Goal: Task Accomplishment & Management: Manage account settings

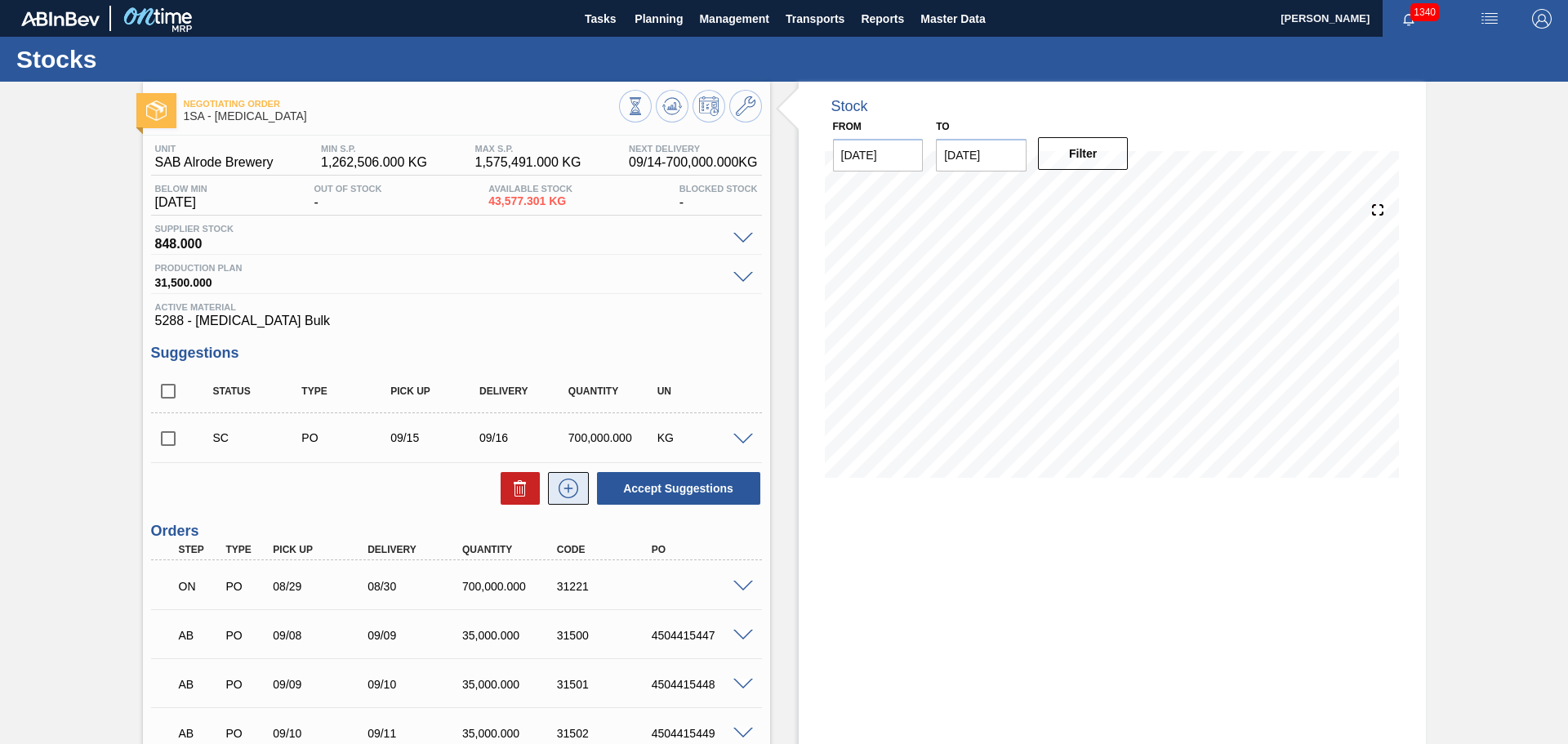
click at [565, 485] on icon at bounding box center [568, 488] width 26 height 20
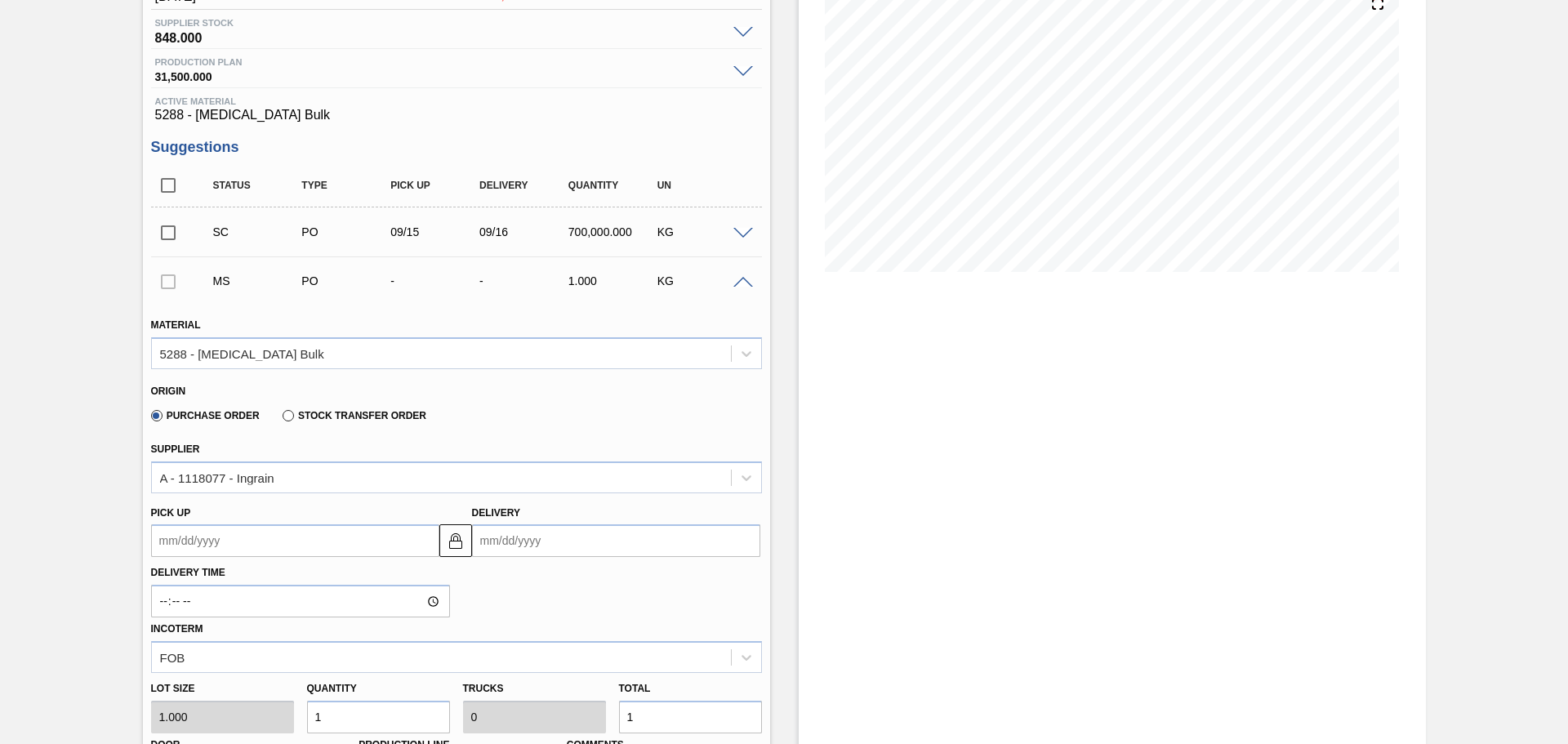
scroll to position [245, 0]
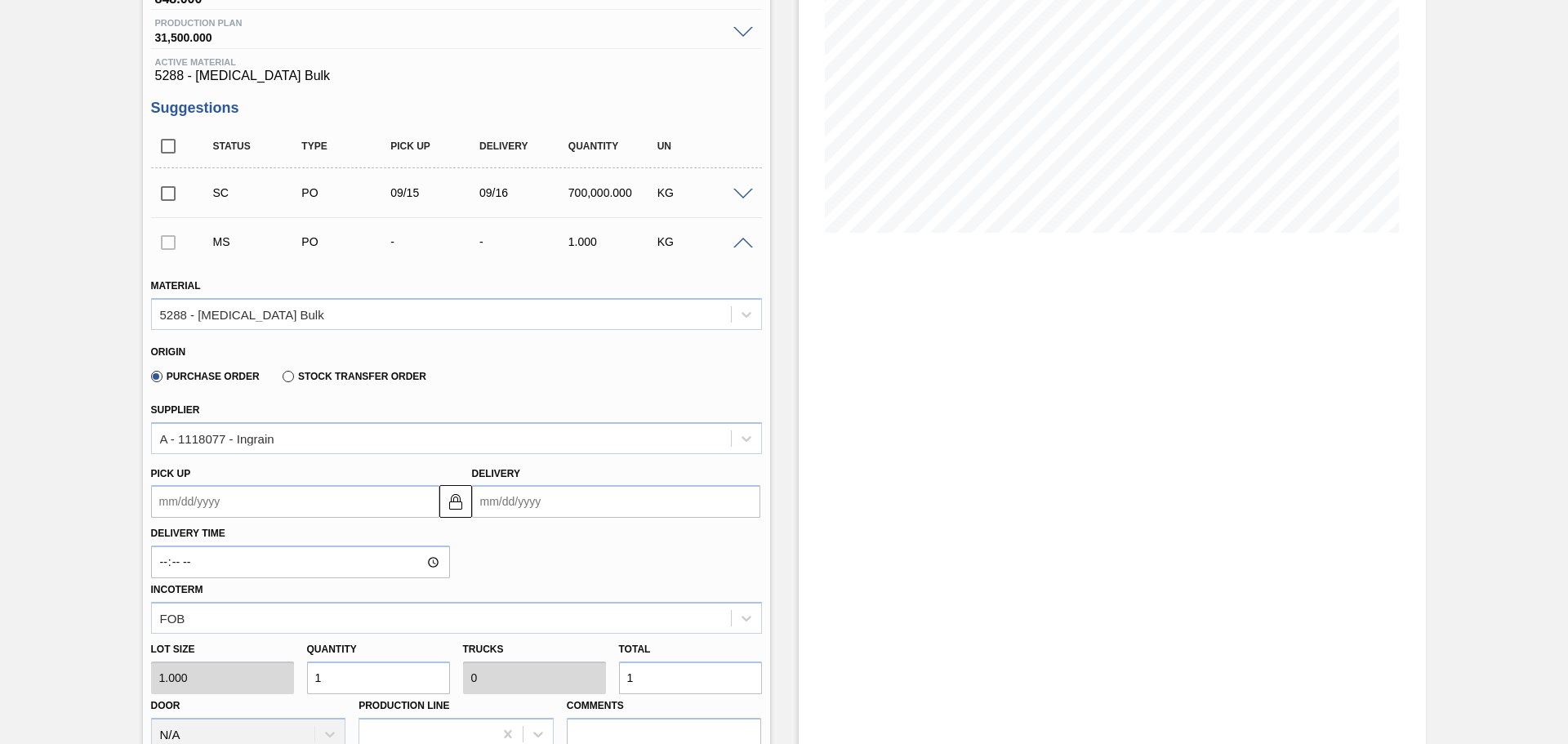
click at [568, 504] on input "Delivery" at bounding box center [616, 502] width 288 height 33
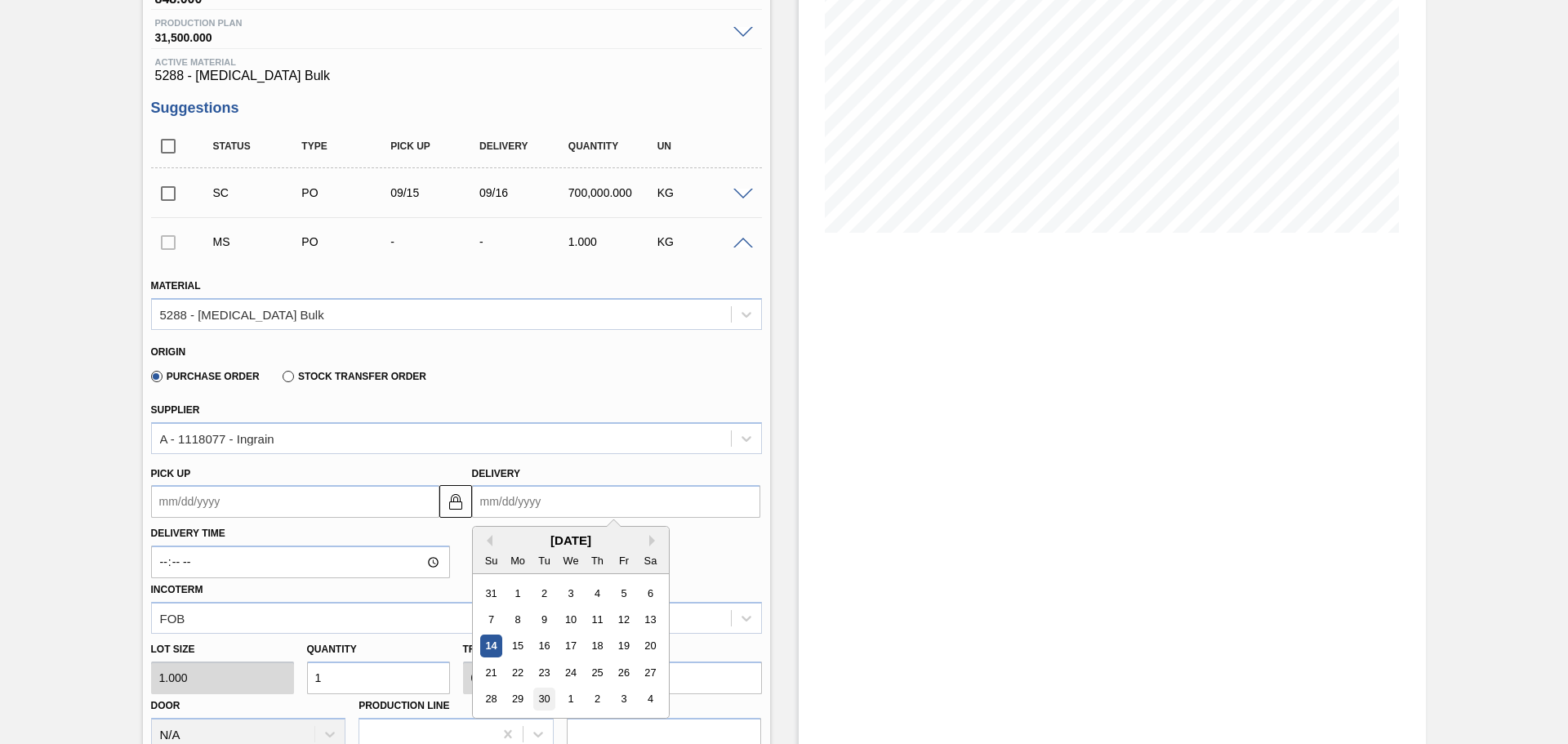
click at [546, 702] on div "30" at bounding box center [544, 700] width 22 height 22
type up3246528882 "09/29/2025"
type input "09/30/2025"
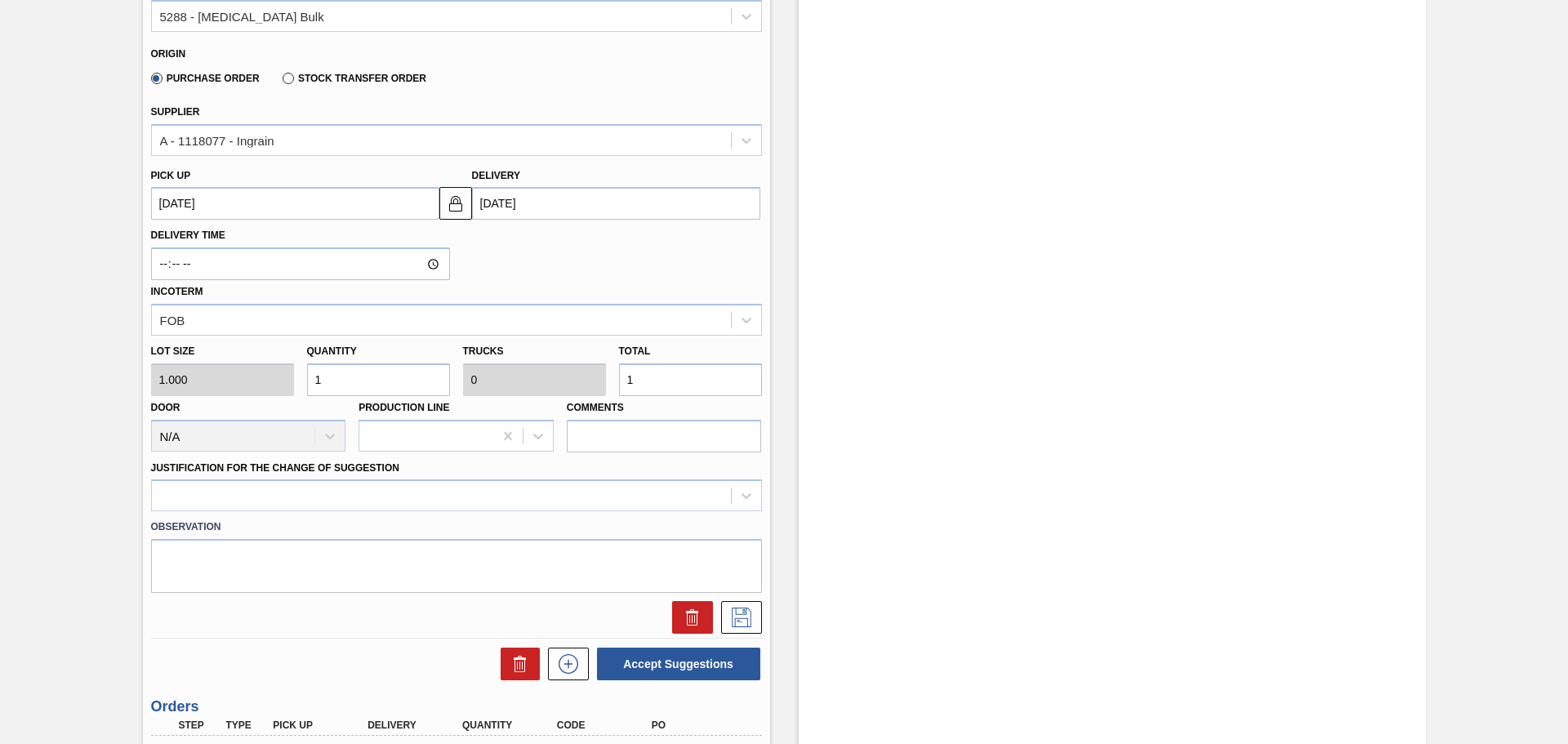
scroll to position [572, 0]
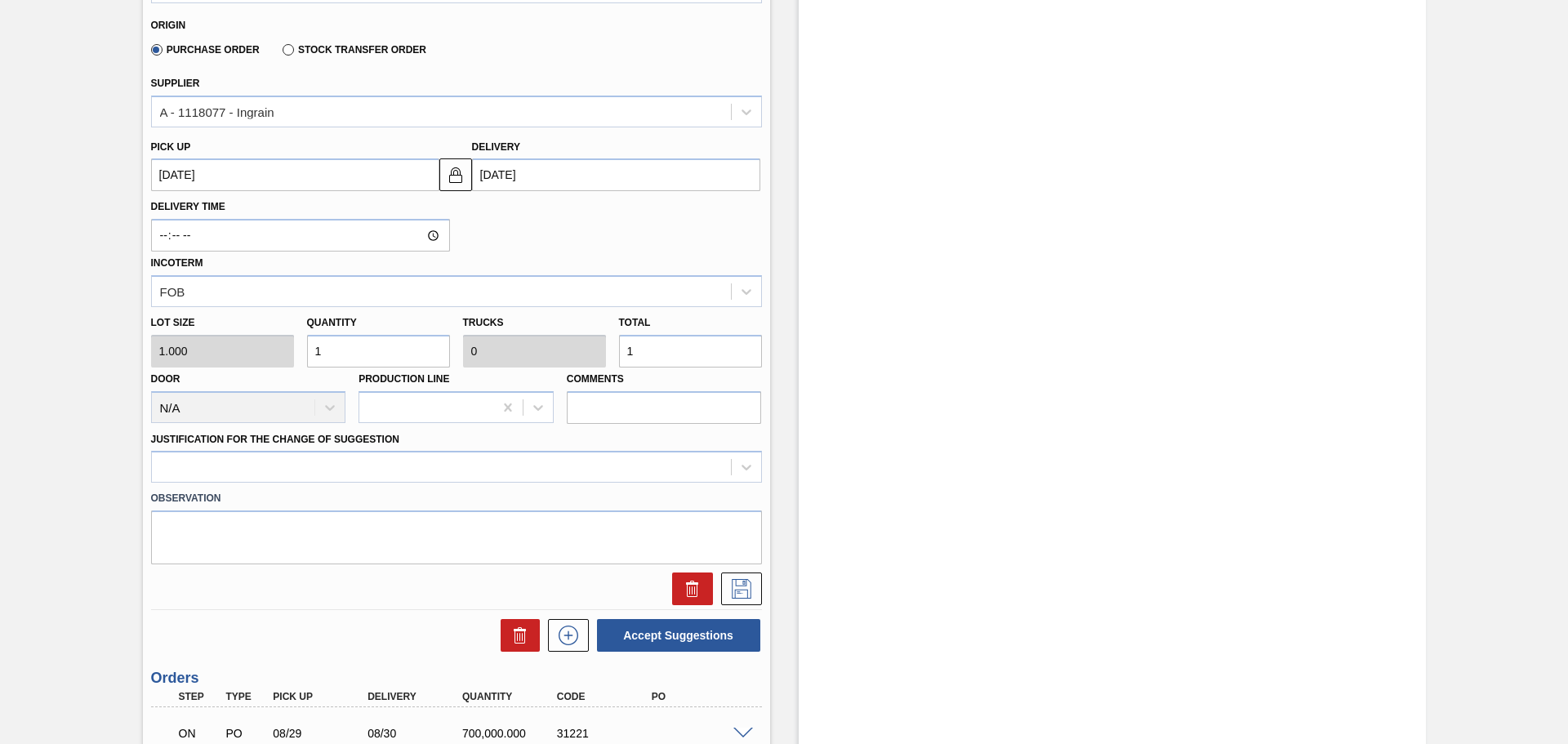
click at [642, 359] on input "1" at bounding box center [690, 351] width 143 height 33
type input "0"
type input "7"
type input "700,000"
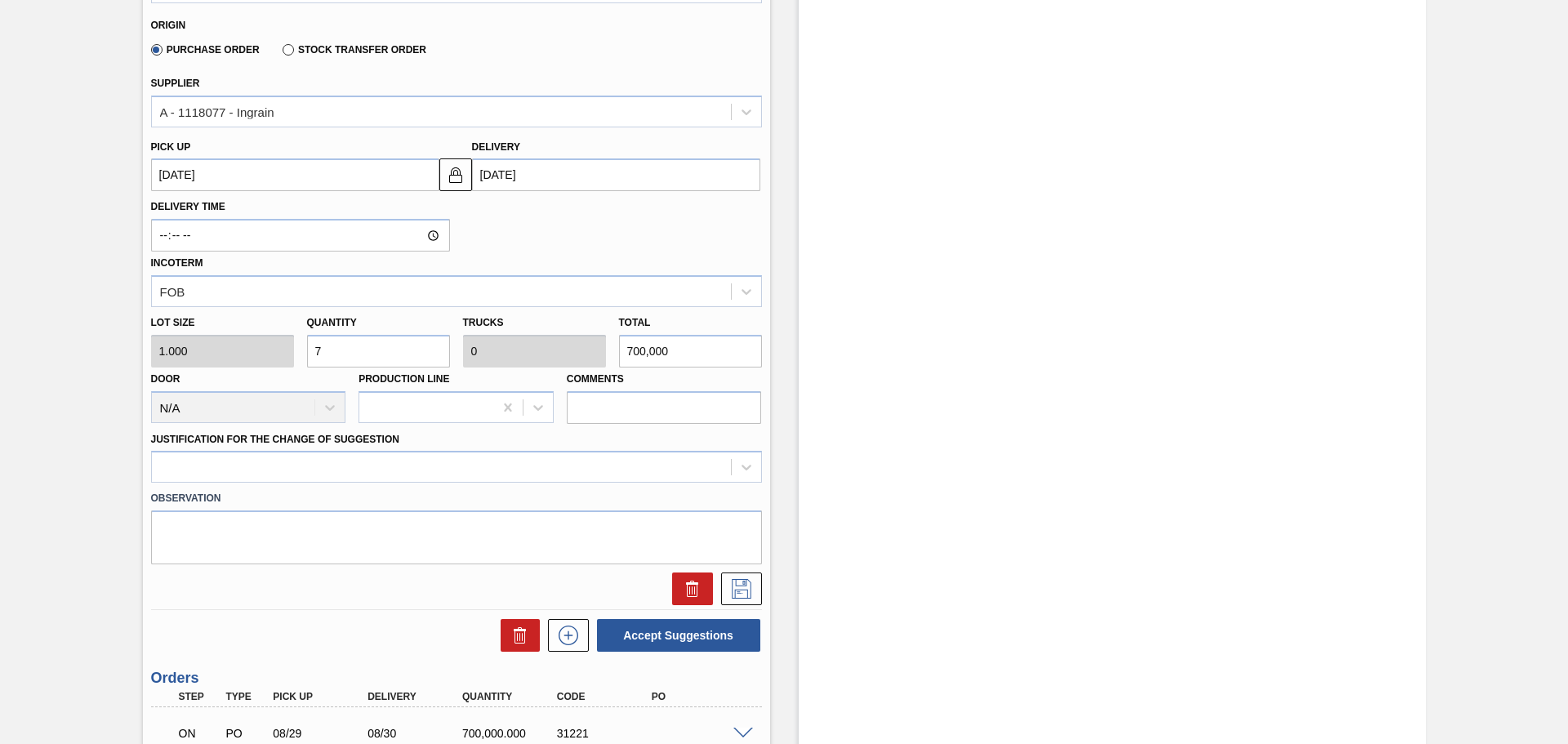
type input "1"
click at [739, 465] on icon at bounding box center [746, 467] width 16 height 16
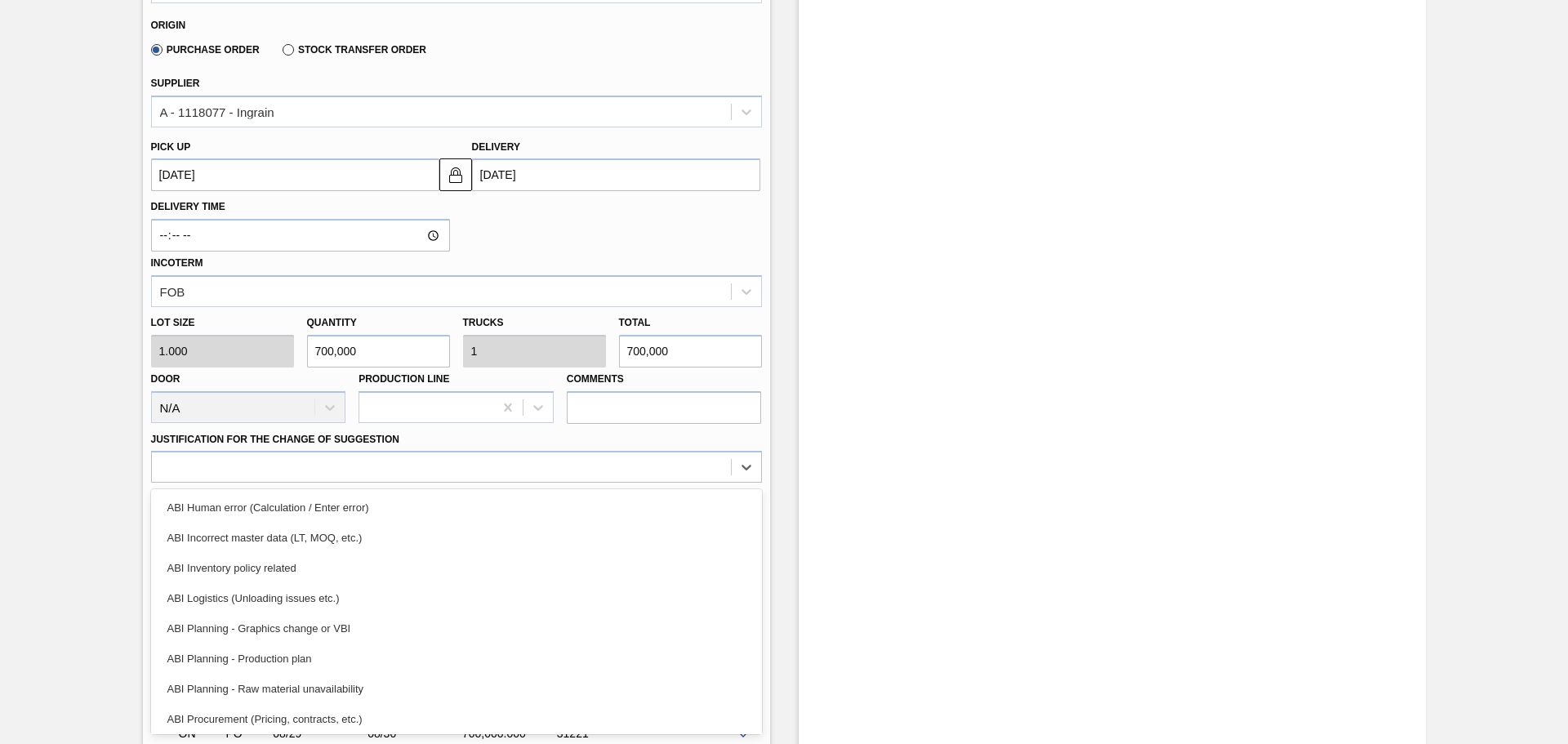
click at [317, 693] on div "ABI Planning - Raw material unavailability" at bounding box center [457, 689] width 611 height 30
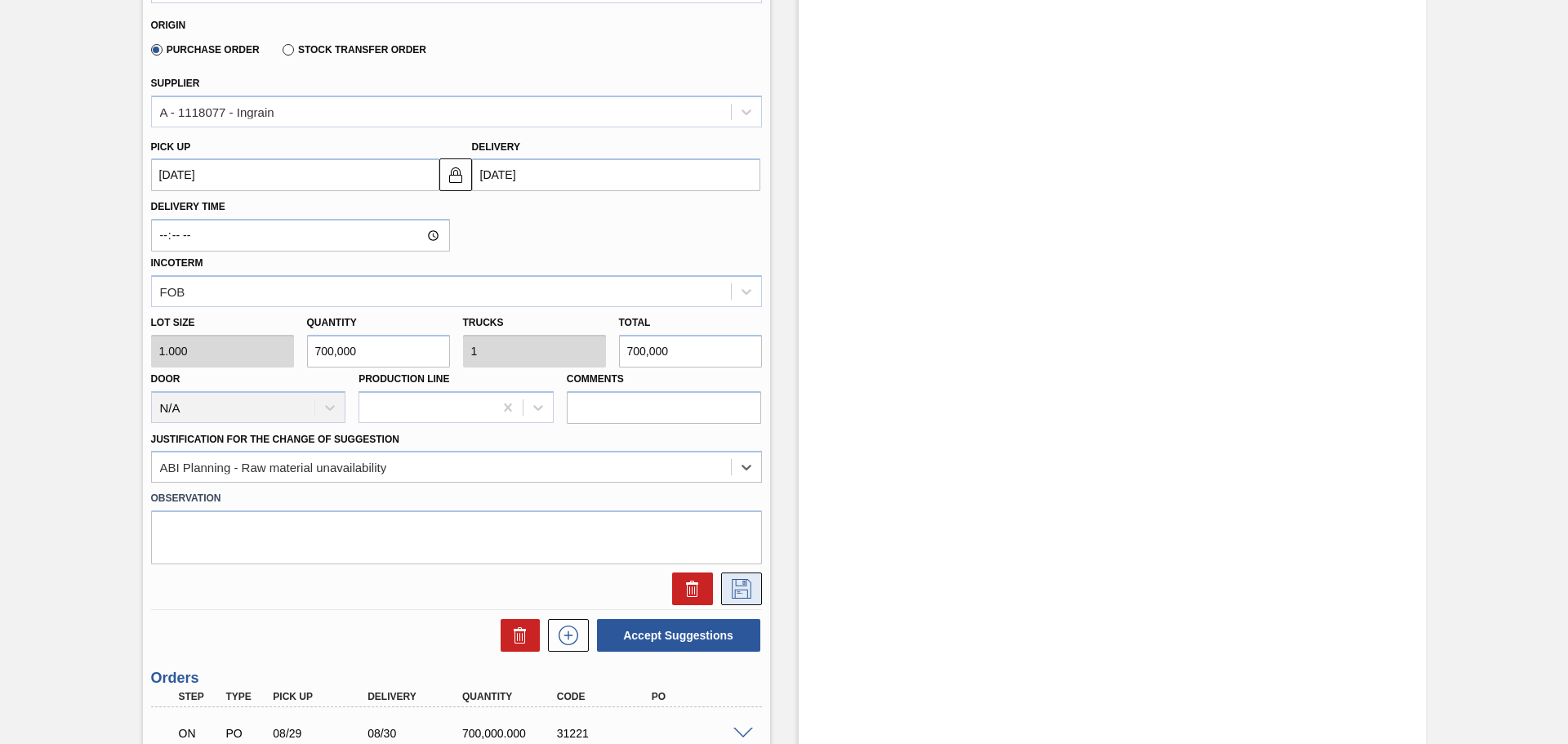
click at [746, 588] on icon at bounding box center [741, 589] width 26 height 20
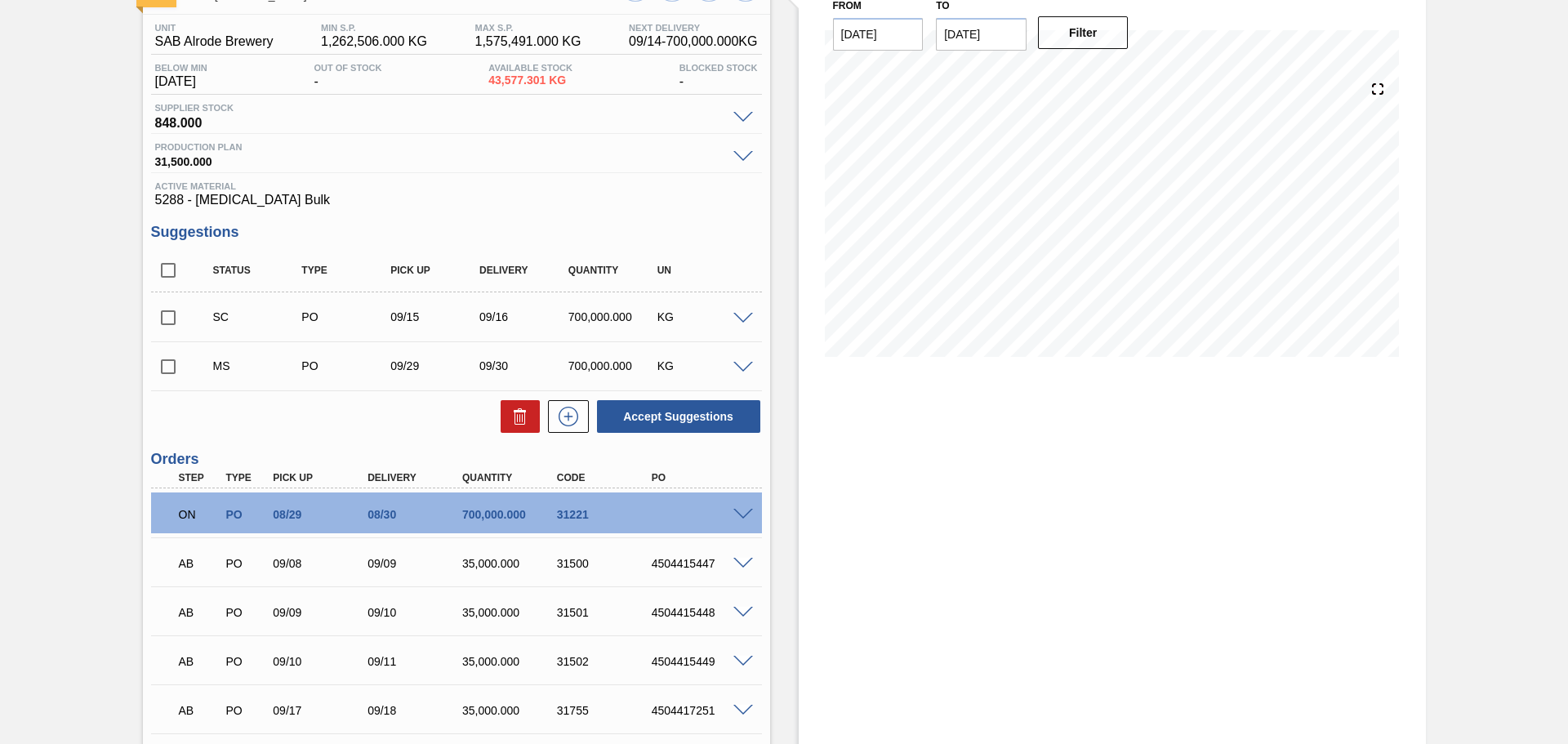
scroll to position [65, 0]
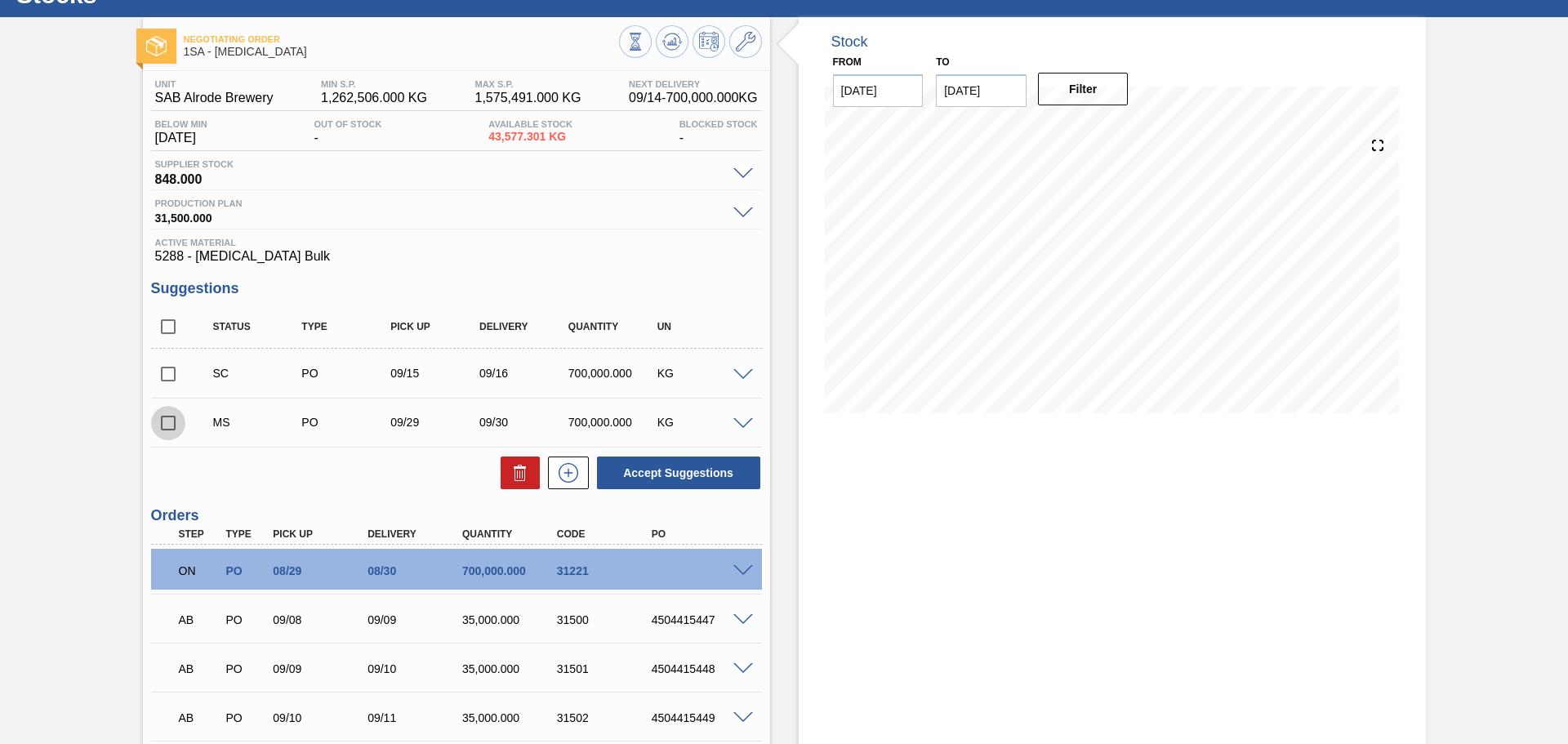
click at [170, 424] on input "checkbox" at bounding box center [169, 423] width 35 height 35
click at [717, 467] on button "Accept Suggestions" at bounding box center [678, 473] width 163 height 33
checkbox input "false"
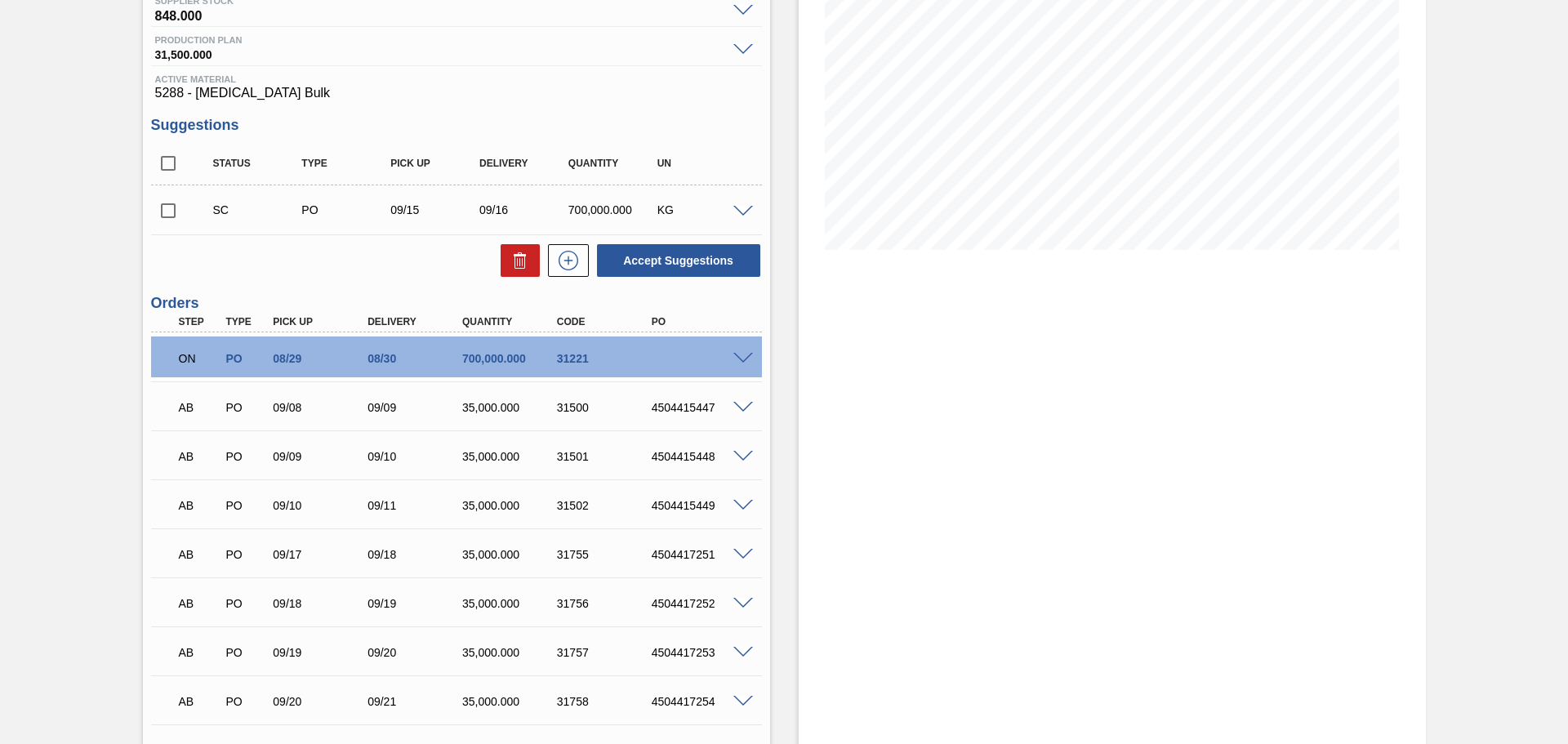
scroll to position [310, 0]
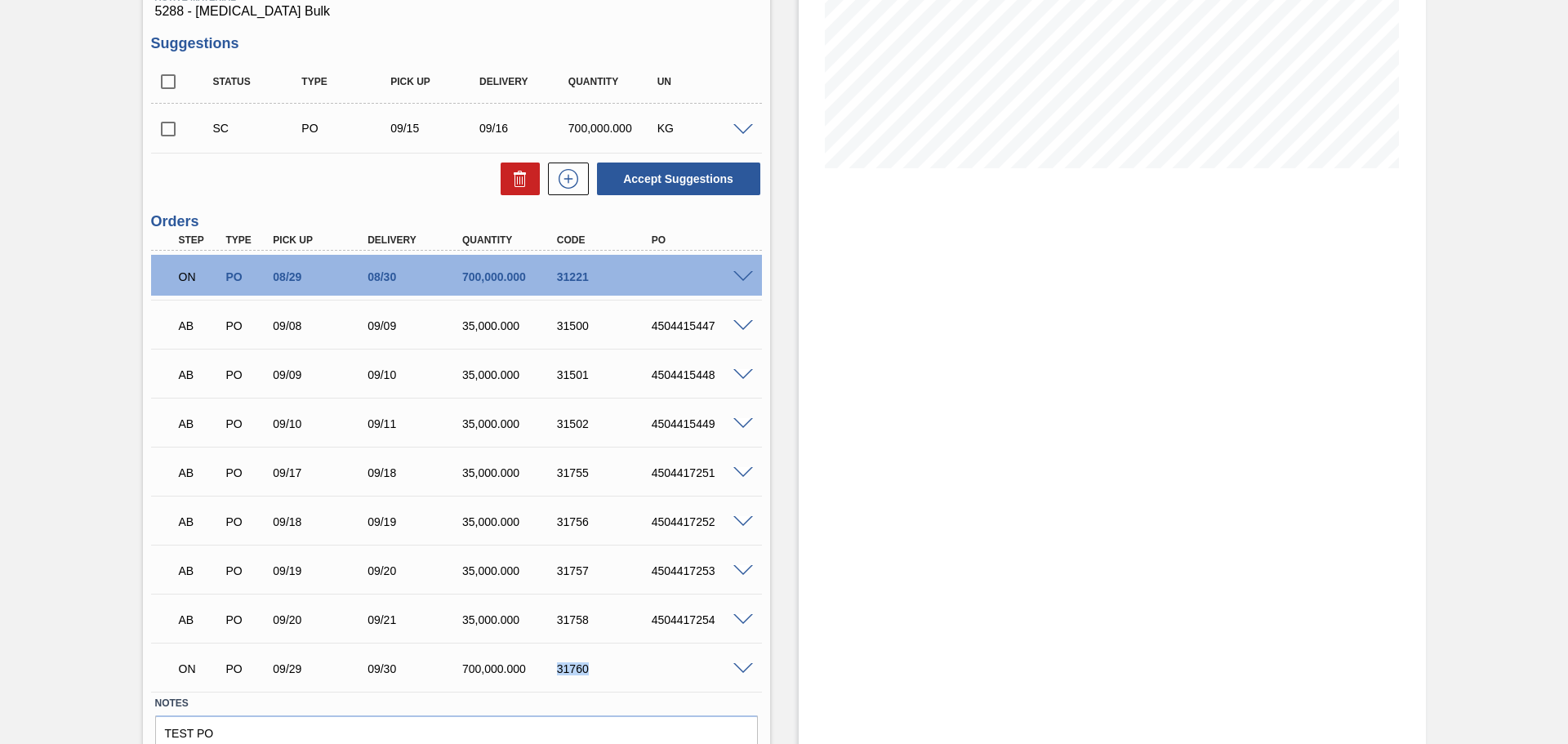
drag, startPoint x: 557, startPoint y: 667, endPoint x: 596, endPoint y: 670, distance: 39.1
click at [596, 670] on div "31760" at bounding box center [605, 669] width 106 height 13
copy div "31760"
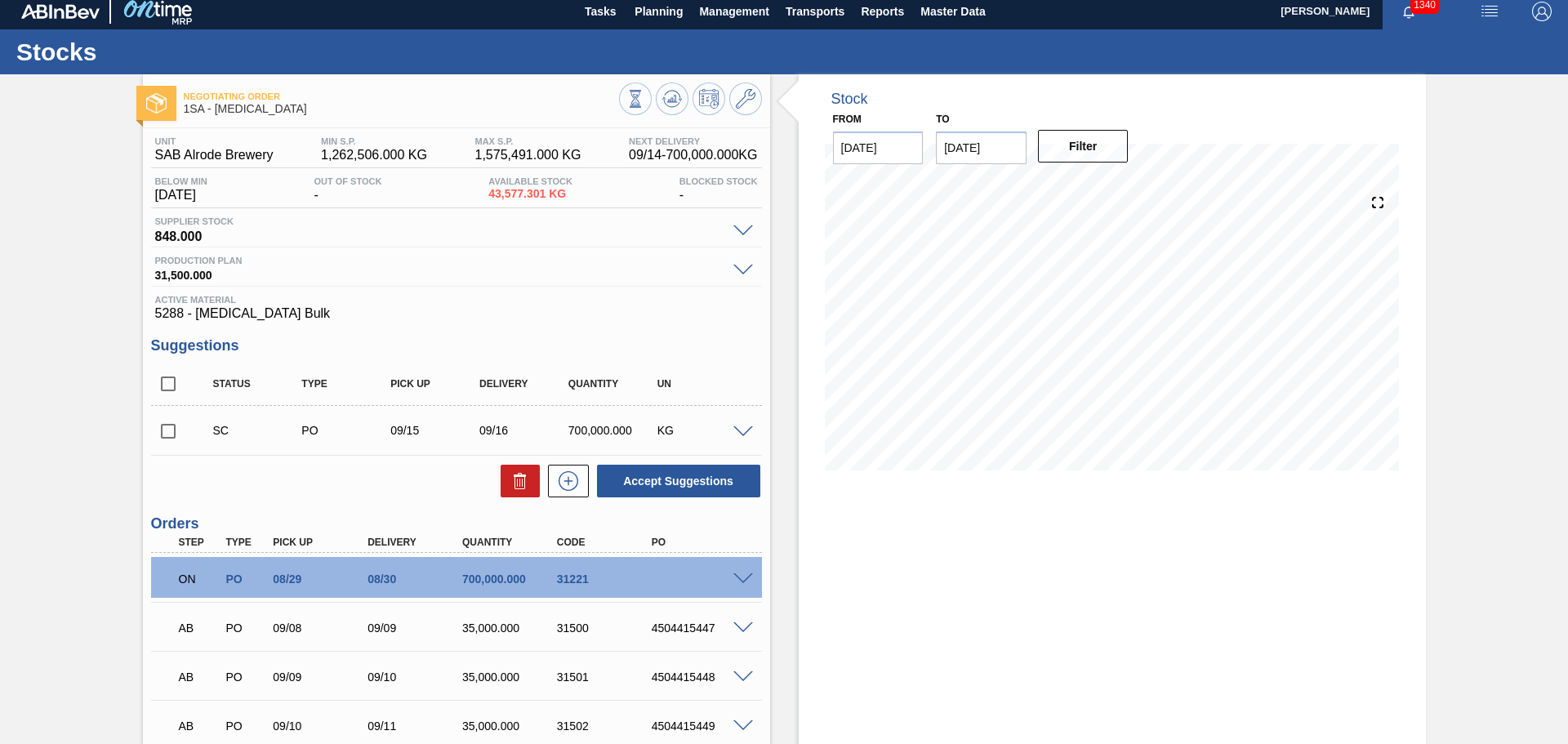
scroll to position [0, 0]
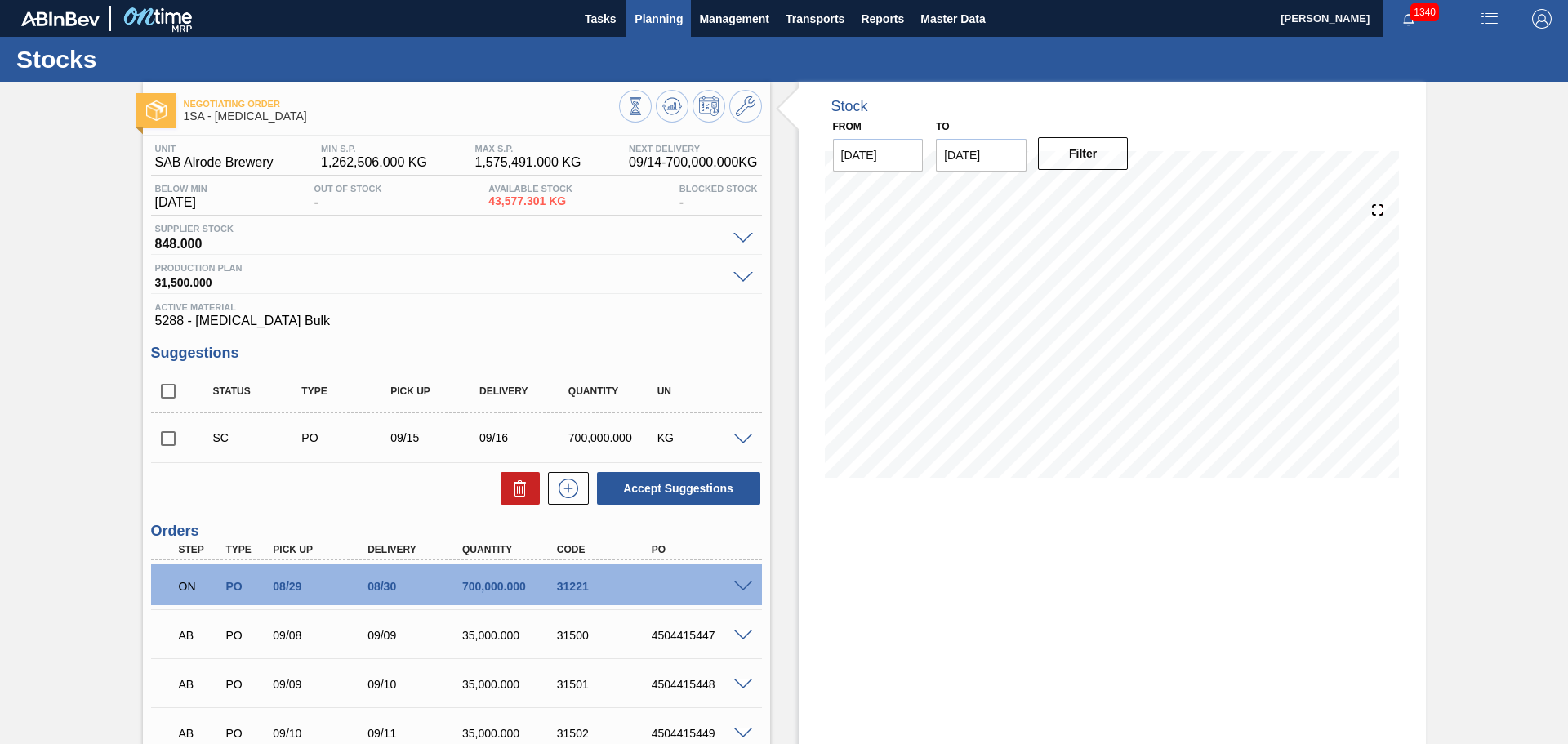
click at [671, 22] on span "Planning" at bounding box center [659, 18] width 48 height 20
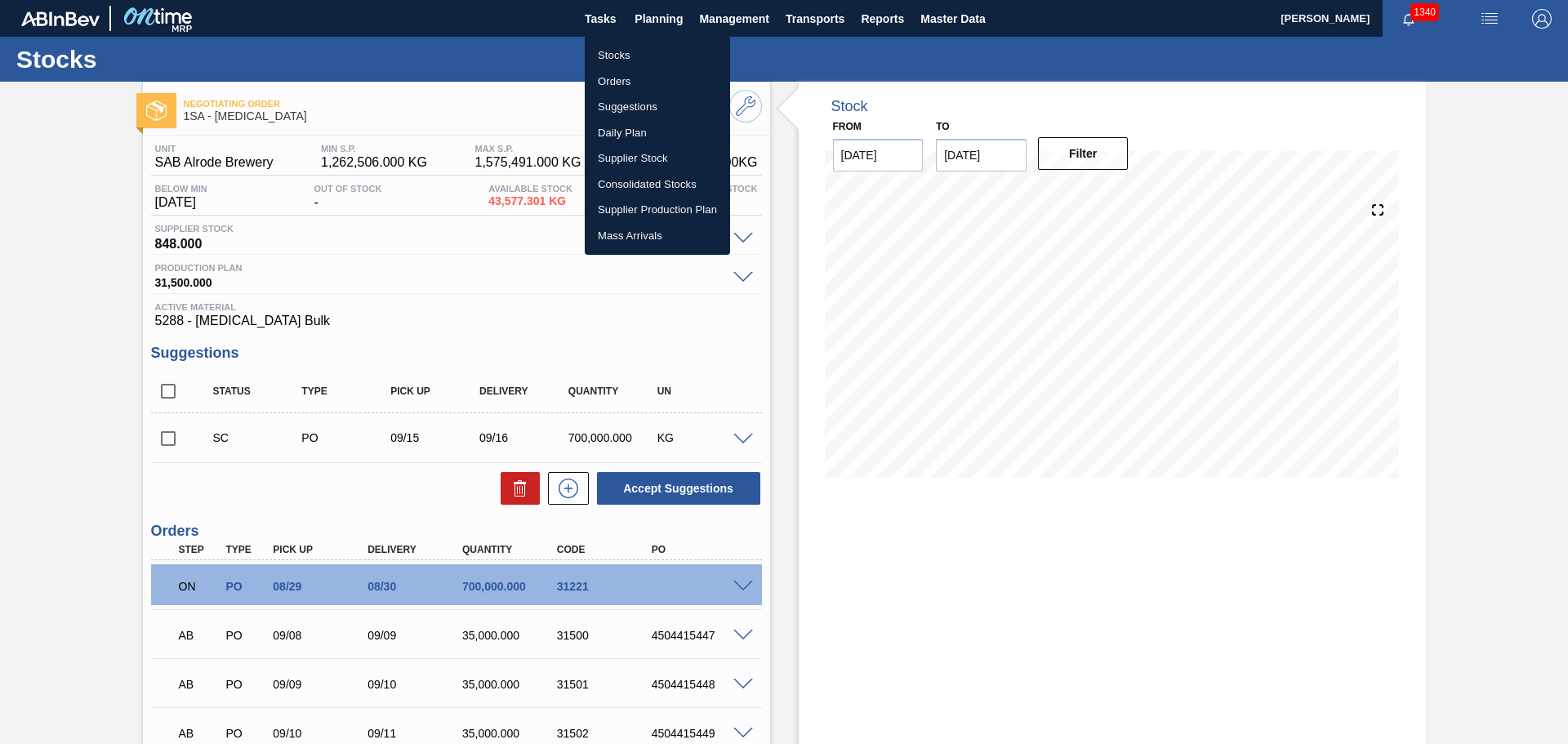
click at [628, 57] on li "Stocks" at bounding box center [657, 55] width 145 height 26
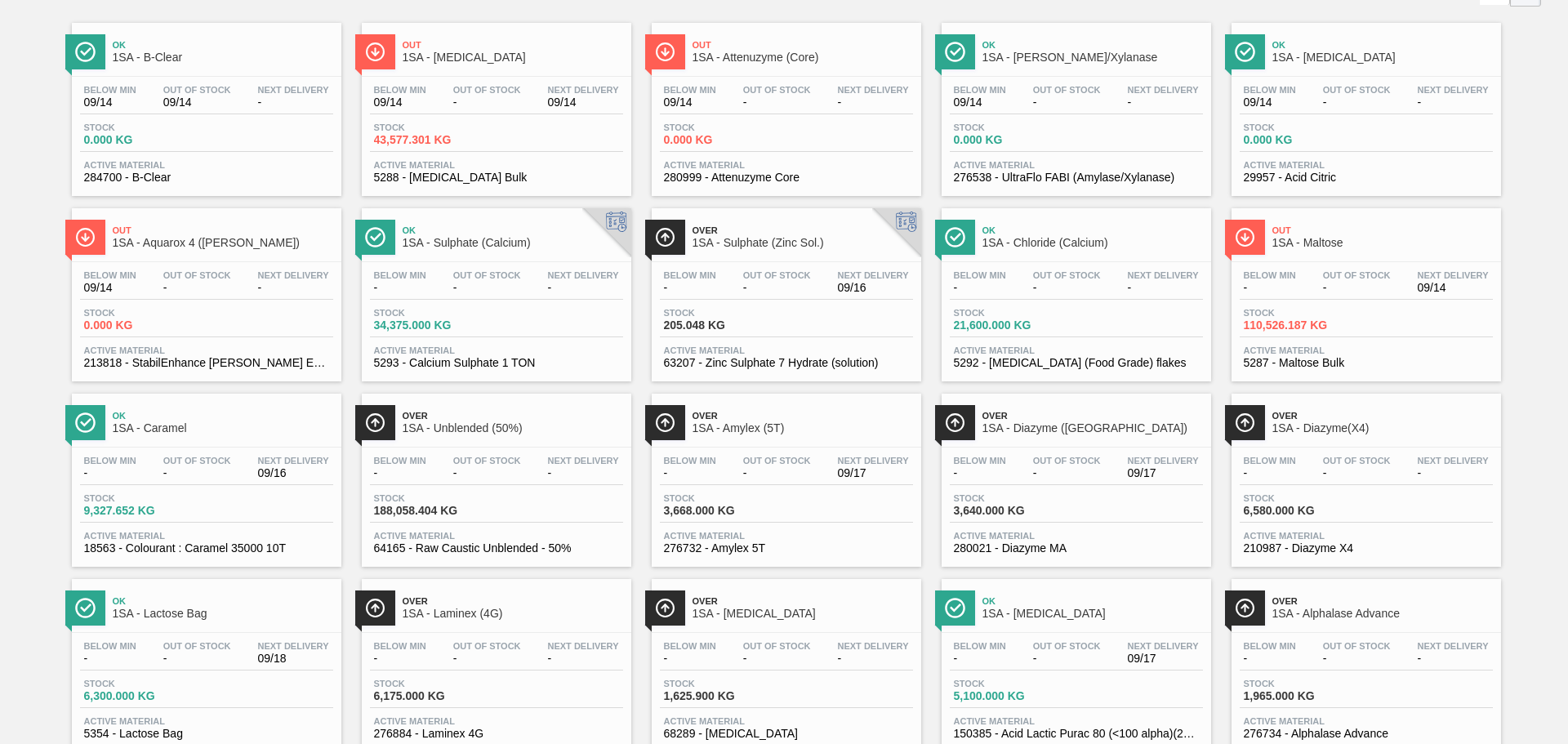
scroll to position [99, 0]
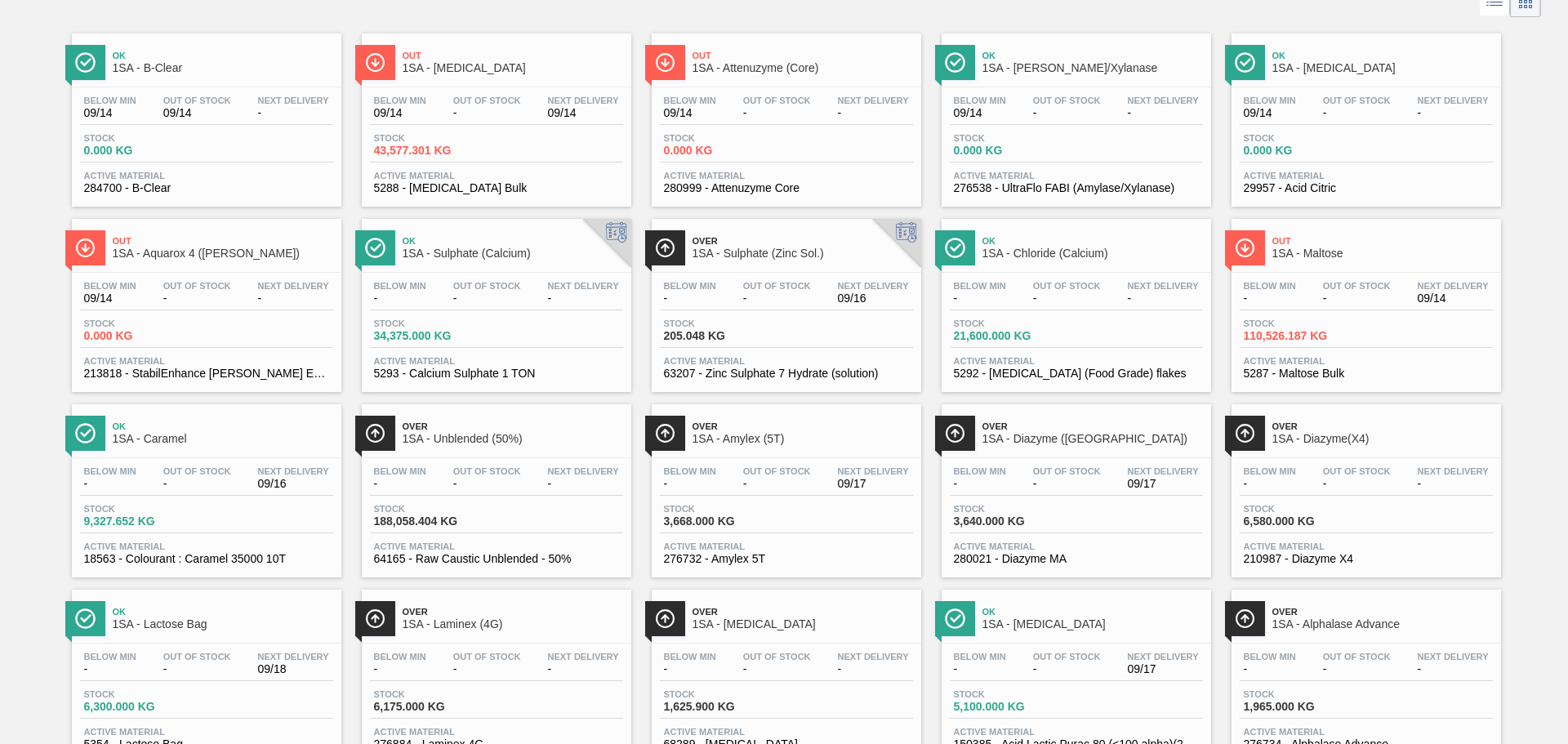
click at [1368, 313] on div "Below Min - Out Of Stock - Next Delivery 09/14 Stock 110,526.187 KG Active Mate…" at bounding box center [1366, 328] width 270 height 111
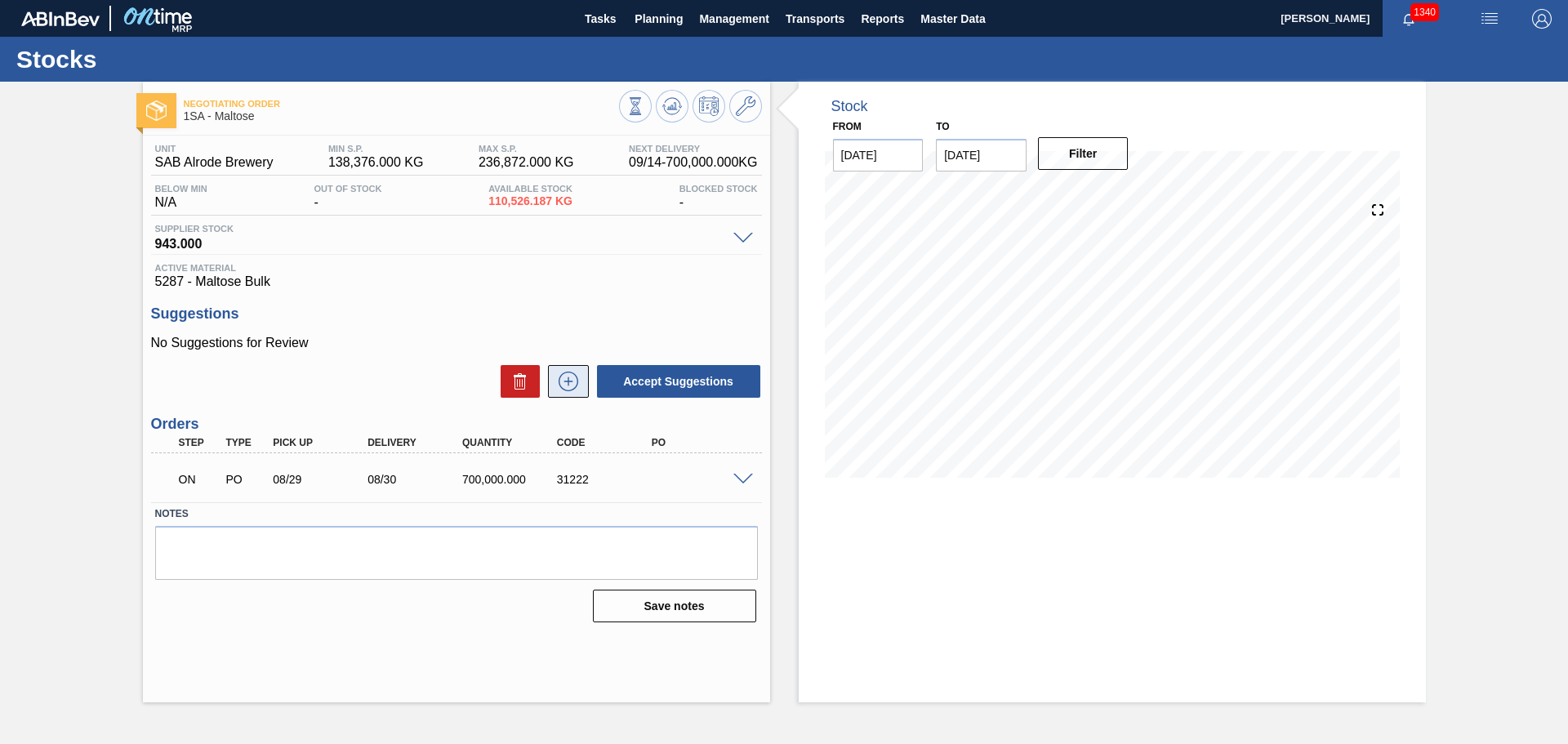
click at [577, 374] on icon at bounding box center [568, 382] width 26 height 20
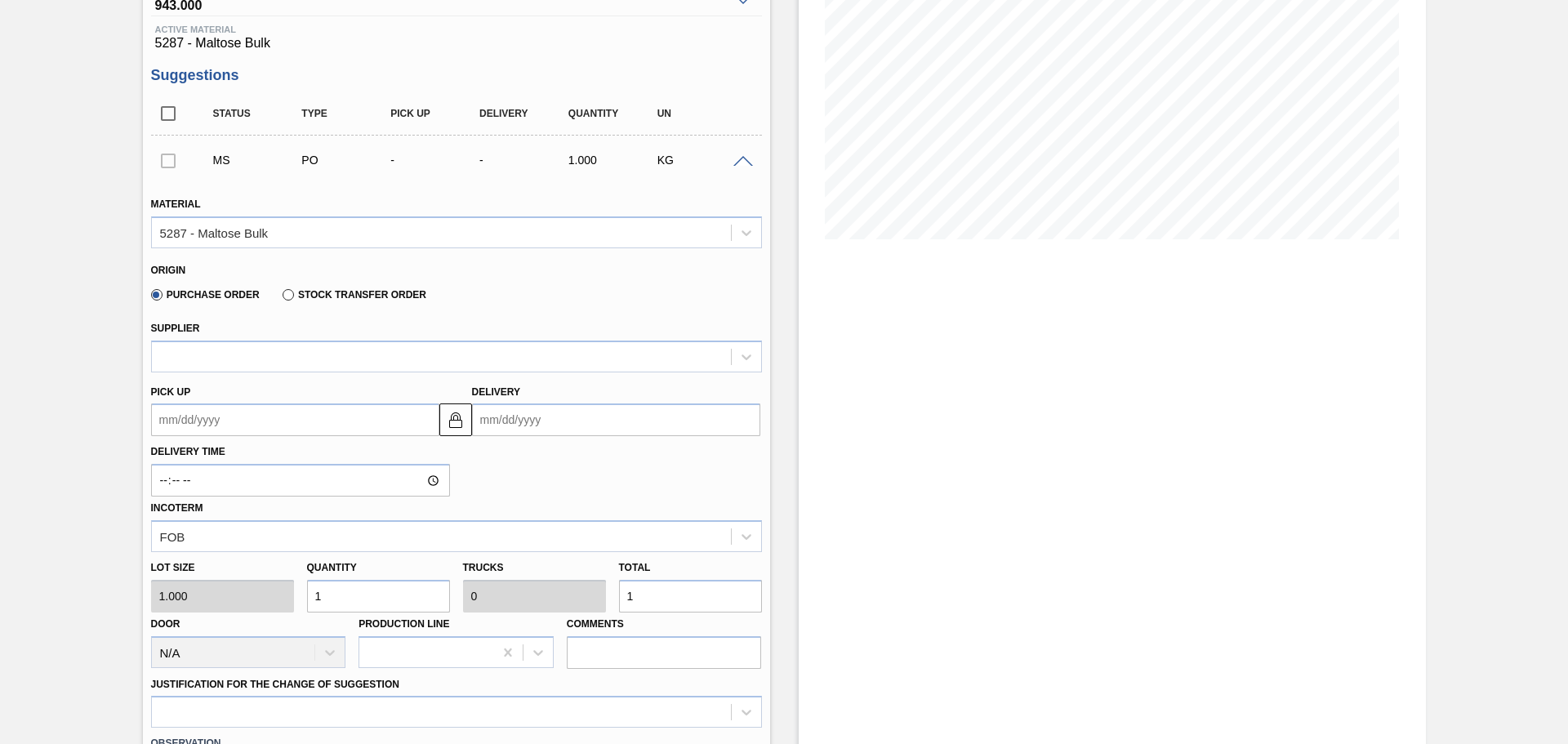
scroll to position [245, 0]
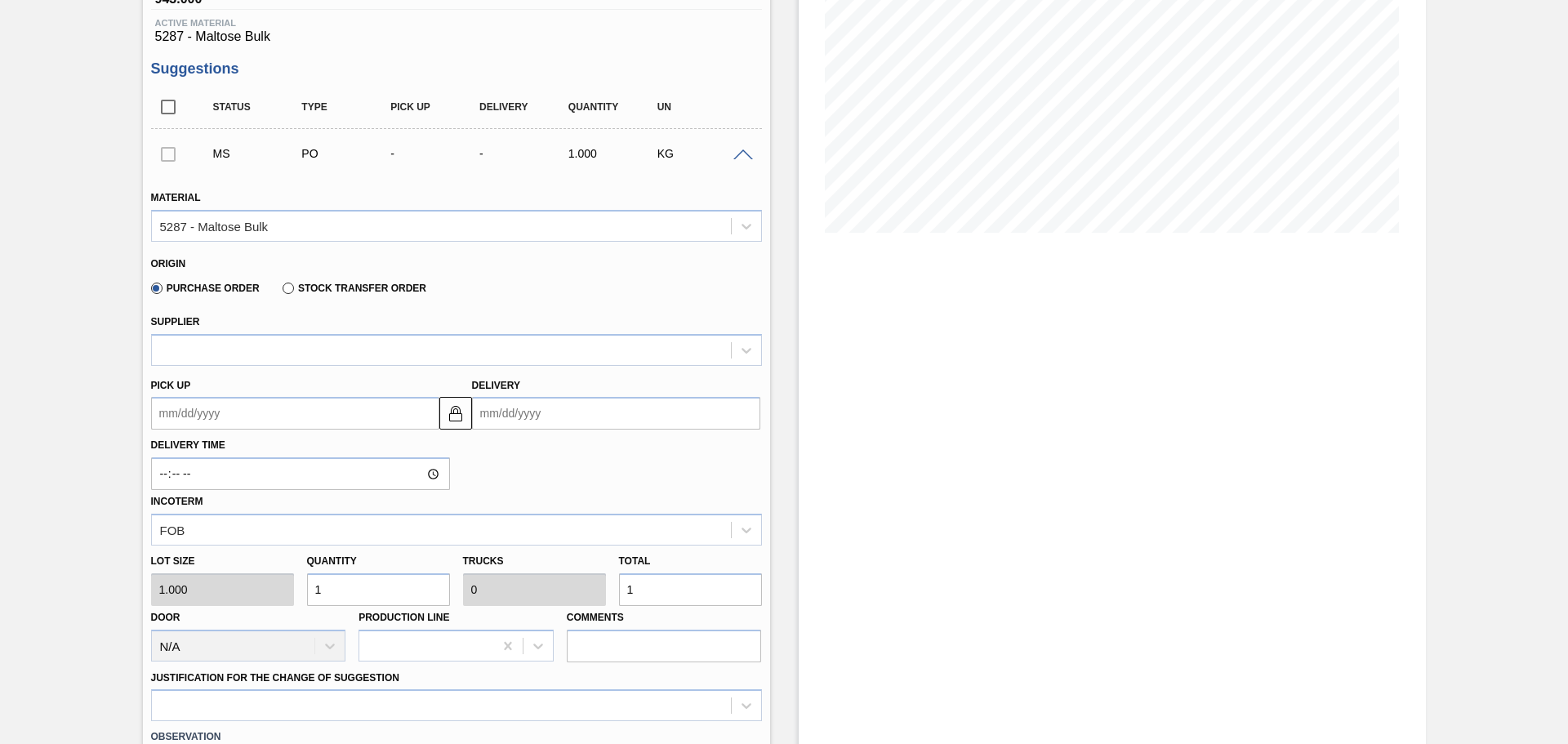
click at [546, 416] on input "Delivery" at bounding box center [616, 414] width 288 height 33
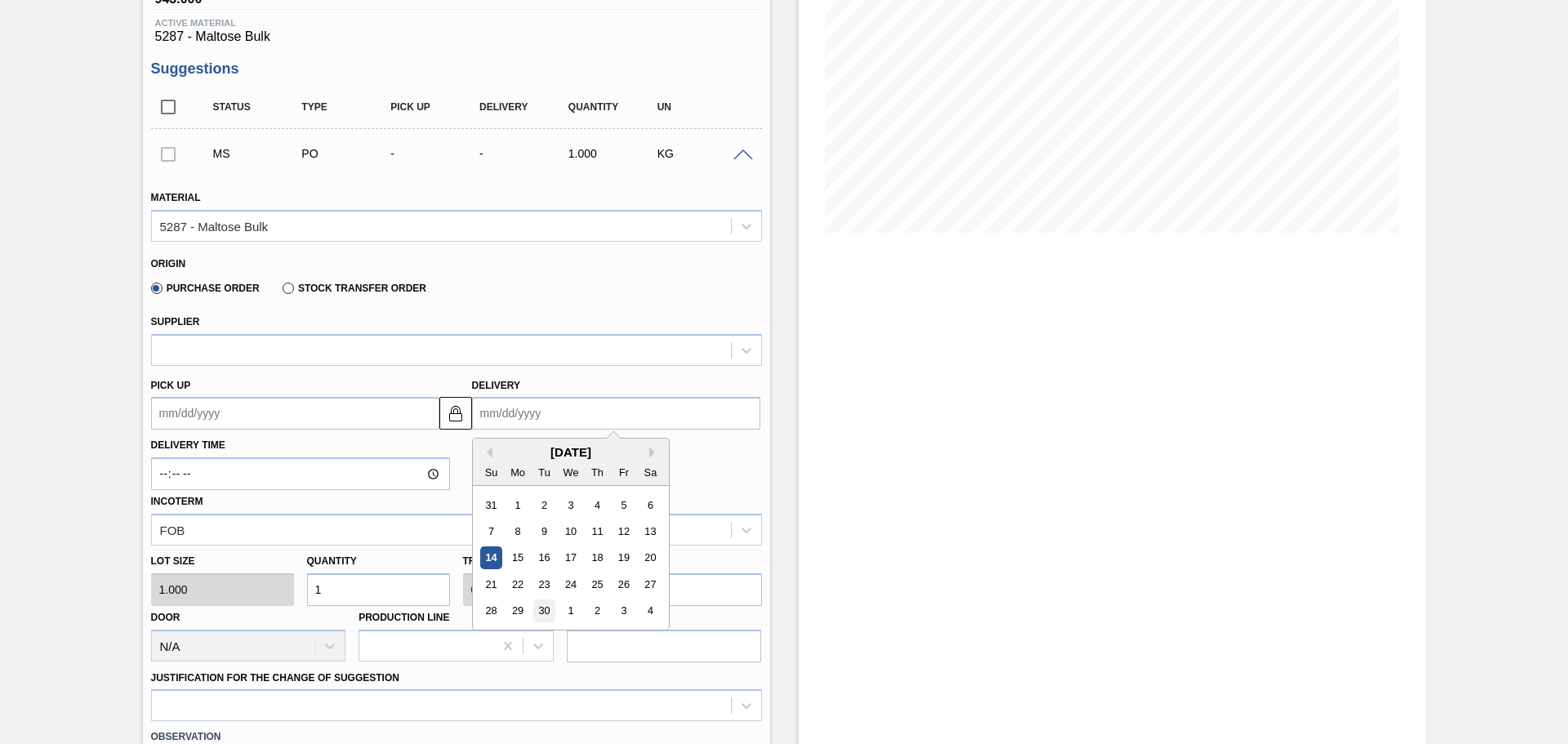
click at [548, 604] on div "30" at bounding box center [544, 612] width 22 height 22
type up3246528883 "09/29/2025"
type input "09/30/2025"
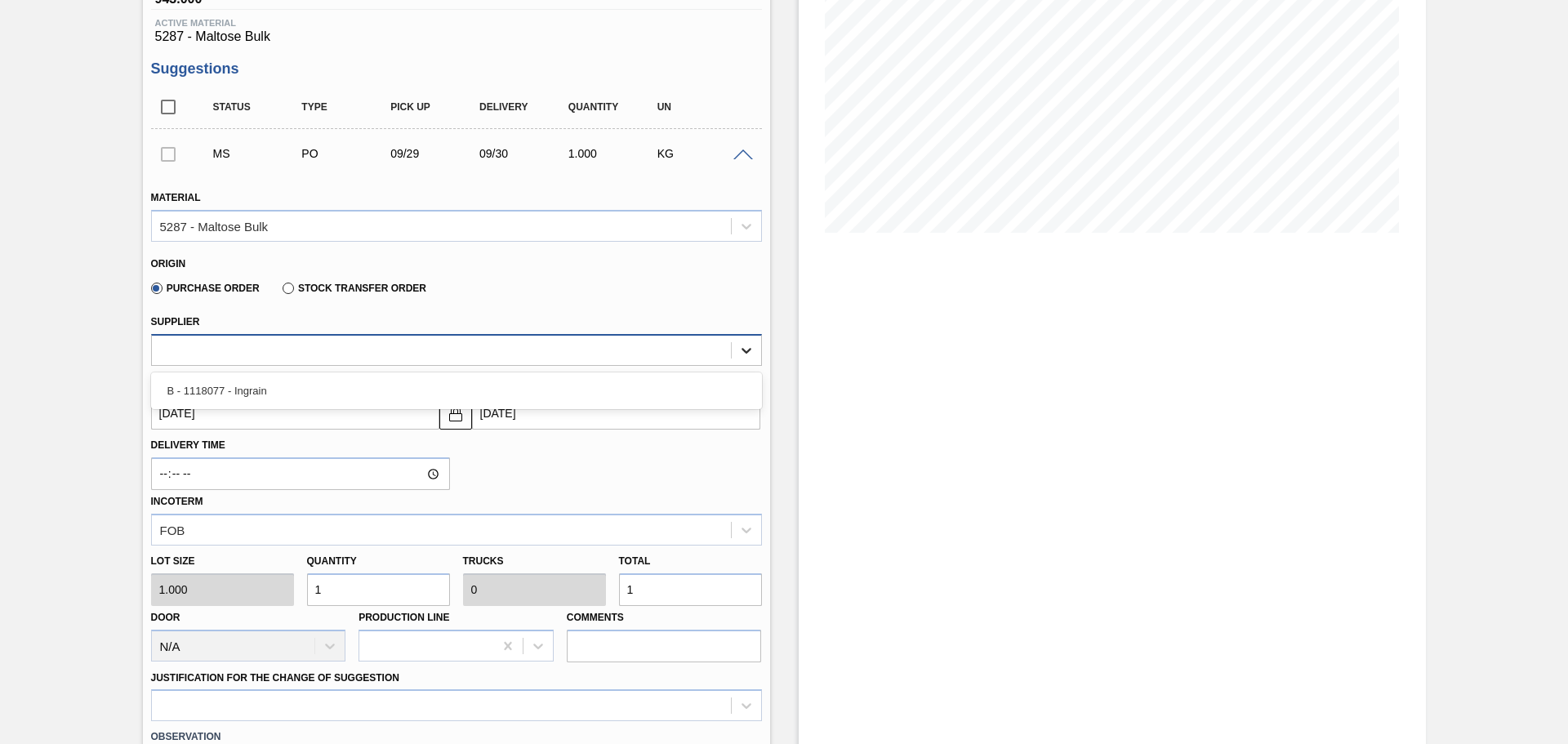
click at [754, 347] on div at bounding box center [746, 350] width 29 height 29
click at [746, 349] on icon at bounding box center [746, 350] width 16 height 16
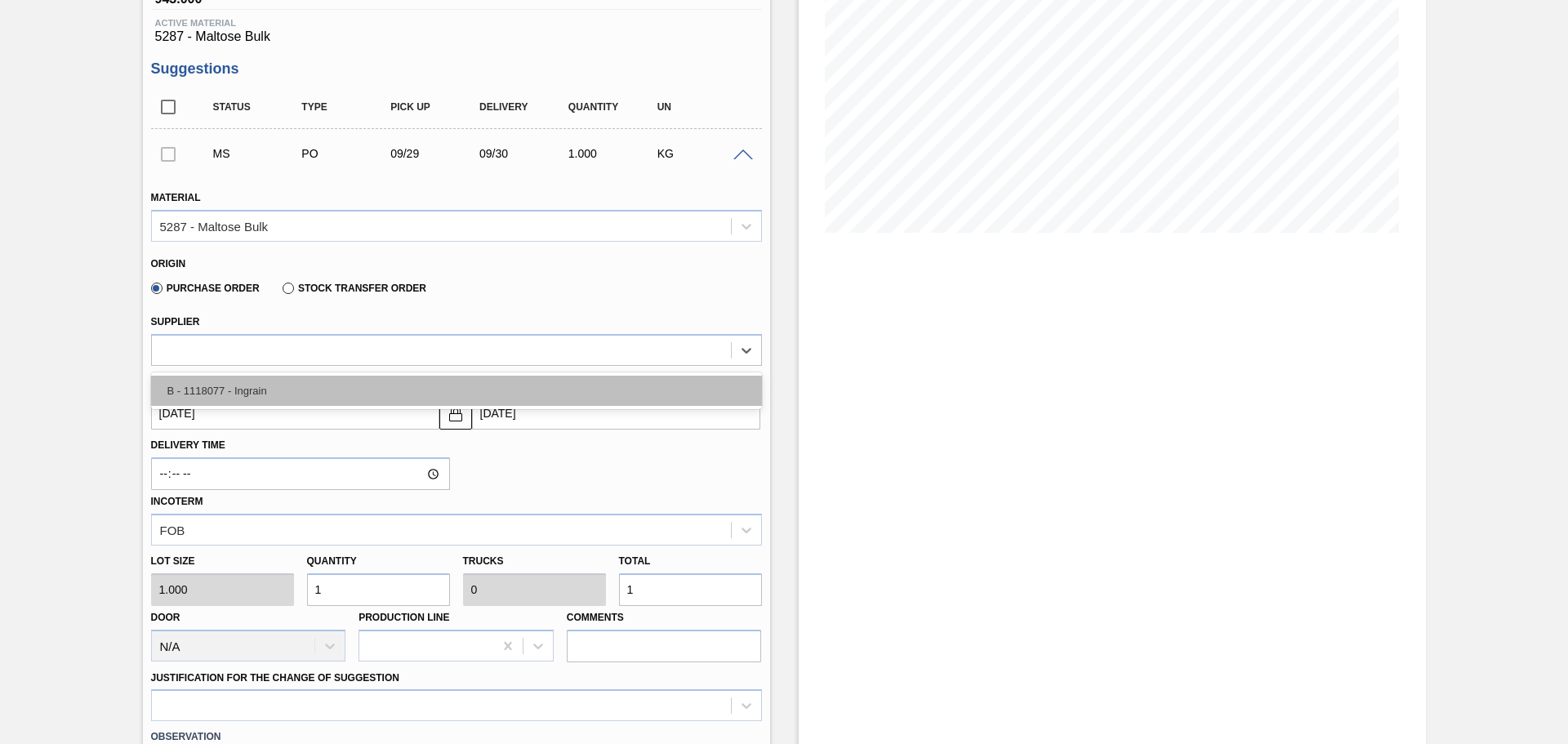
click at [304, 393] on div "B - 1118077 - Ingrain" at bounding box center [457, 390] width 611 height 30
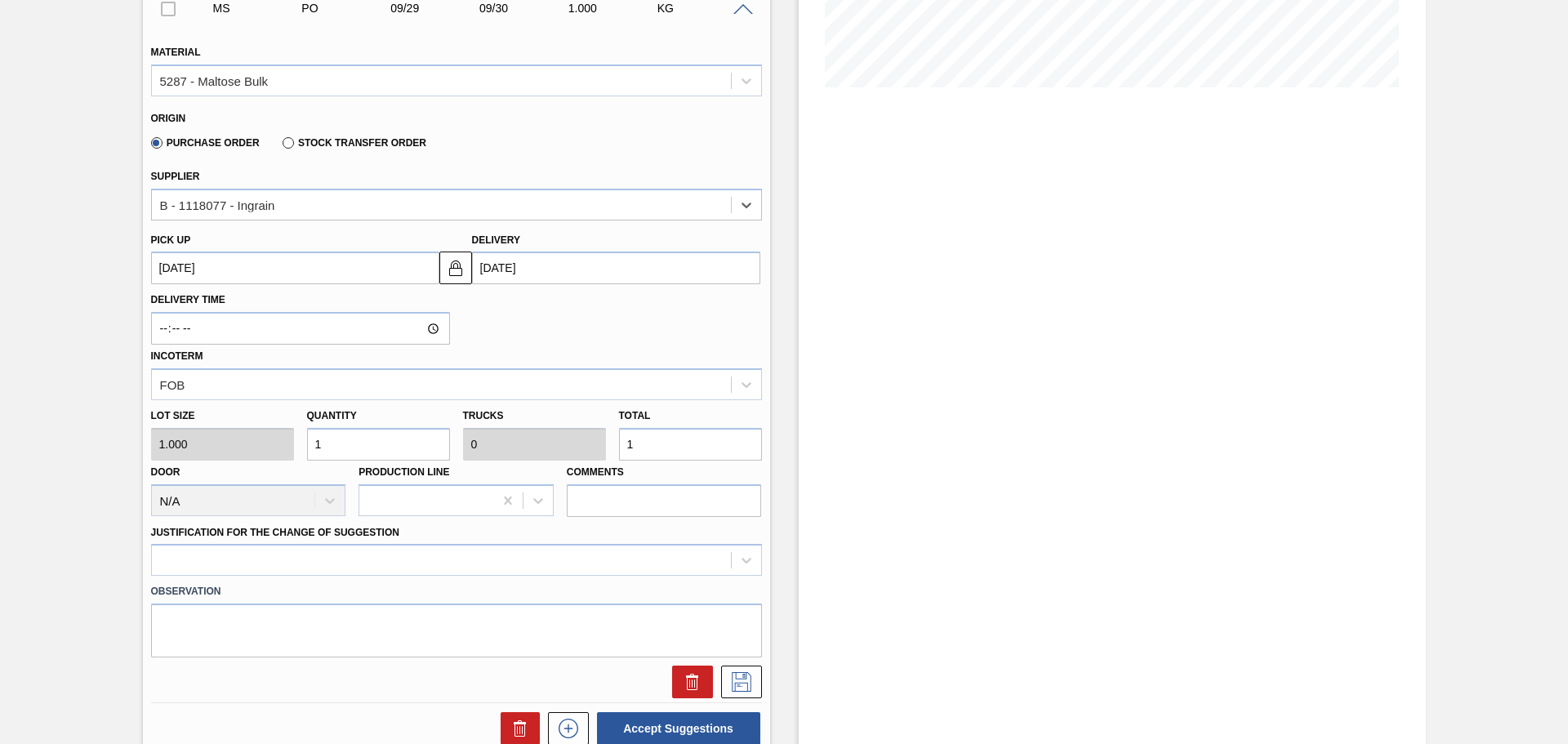
scroll to position [408, 0]
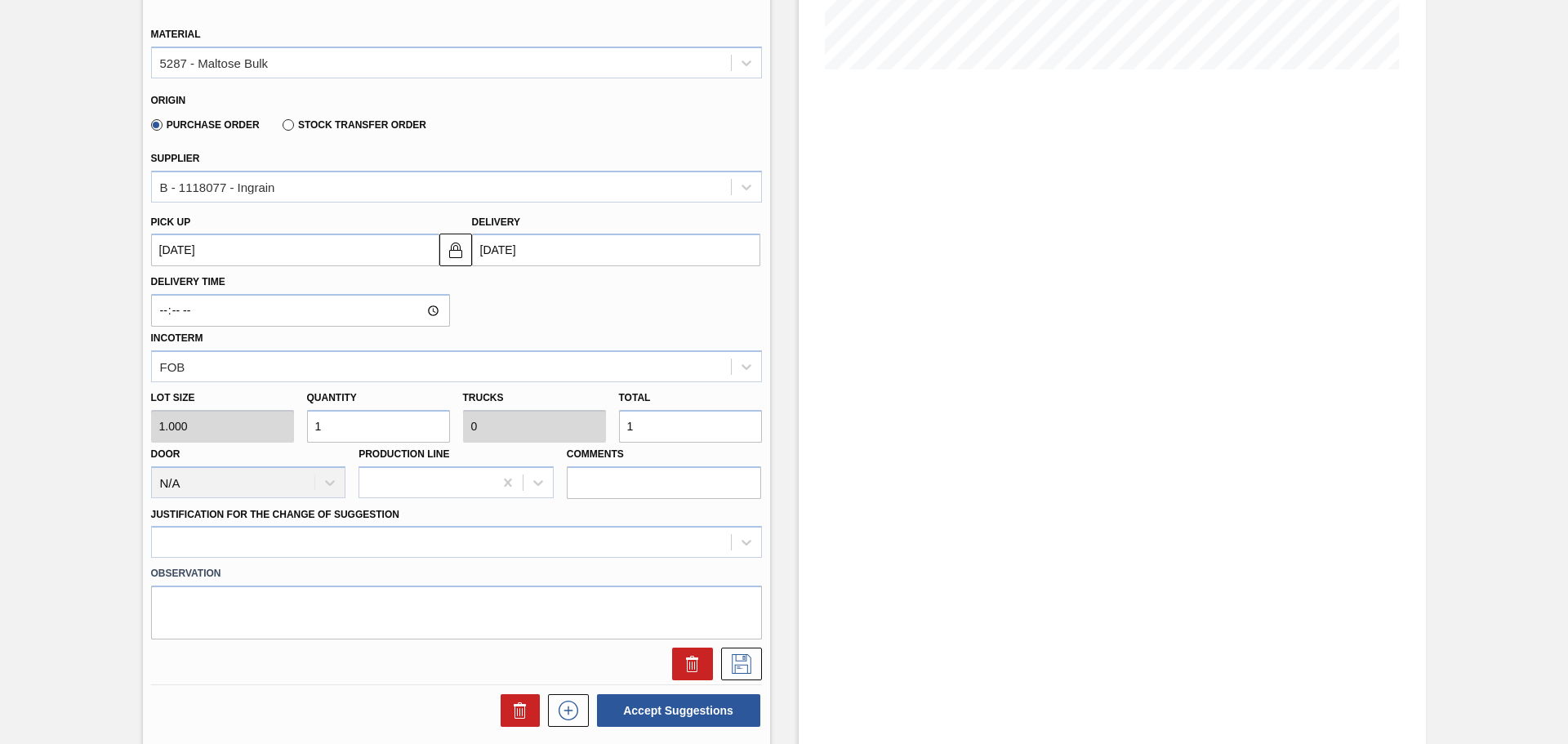
click at [650, 431] on input "1" at bounding box center [690, 427] width 143 height 33
type input "0"
type input "7"
type input "70"
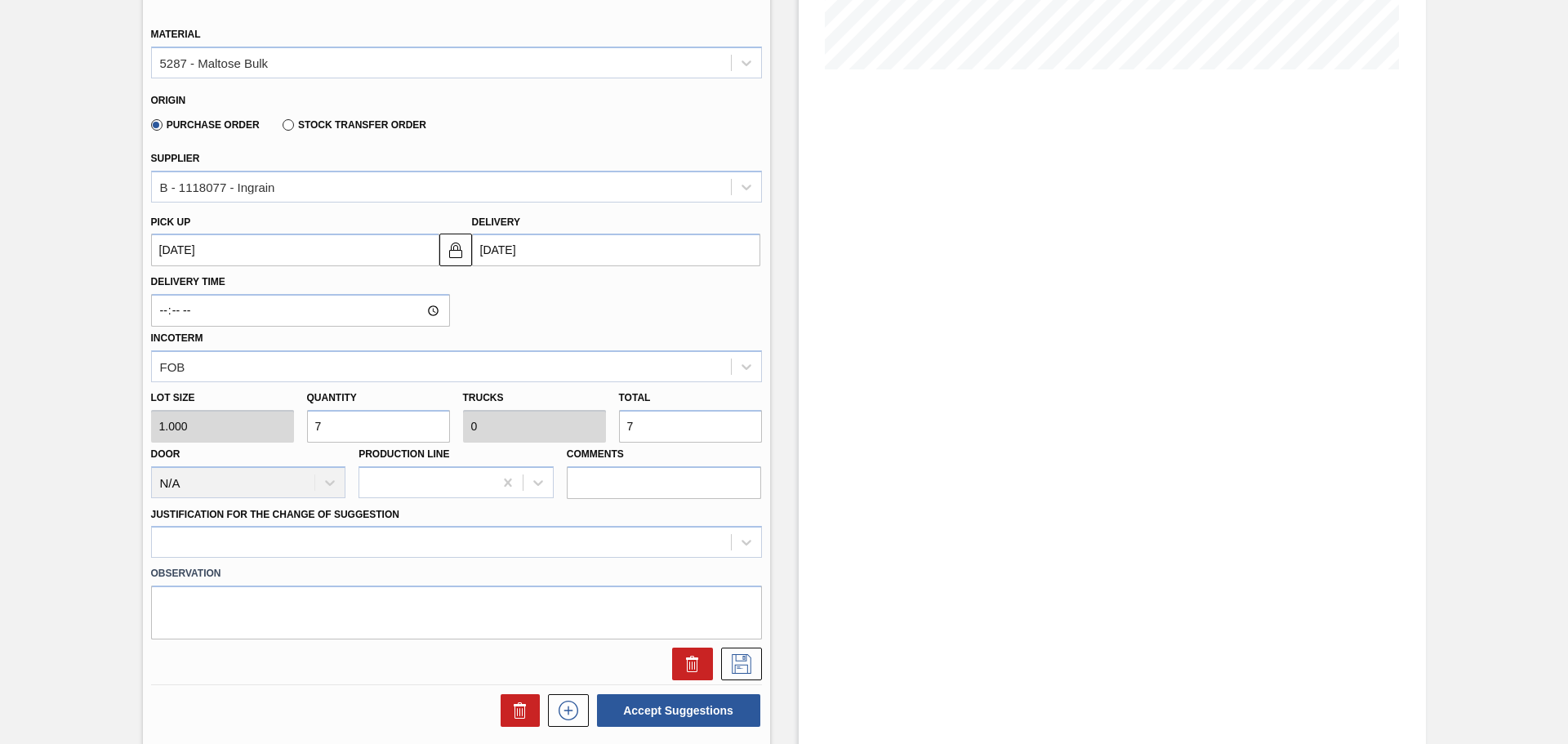
type input "0.002"
type input "700,000"
type input "21.875"
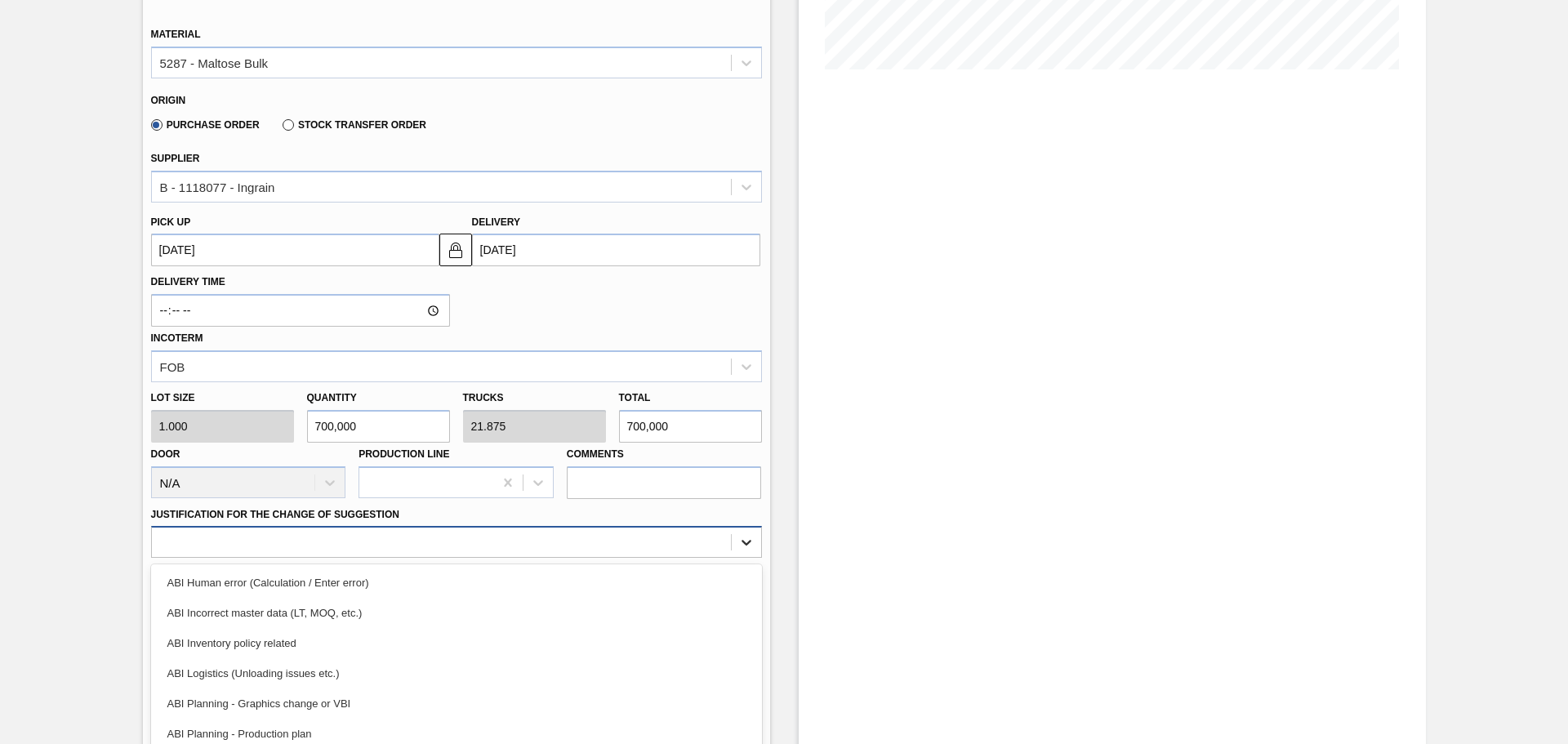
click at [740, 533] on div "option ABI Human error (Calculation / Enter error) focused, 1 of 18. 18 results…" at bounding box center [457, 542] width 611 height 32
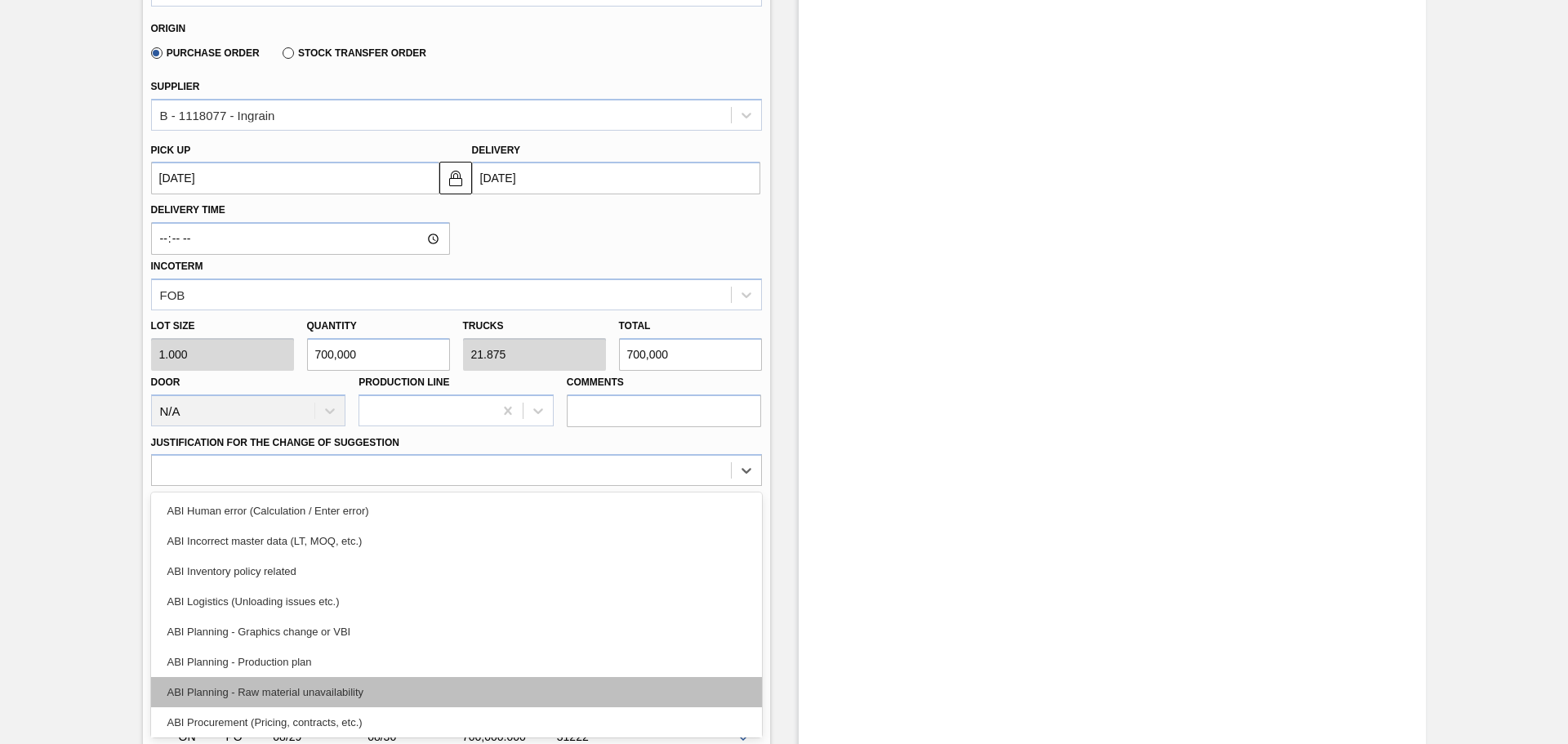
click at [301, 693] on div "ABI Planning - Raw material unavailability" at bounding box center [457, 692] width 611 height 30
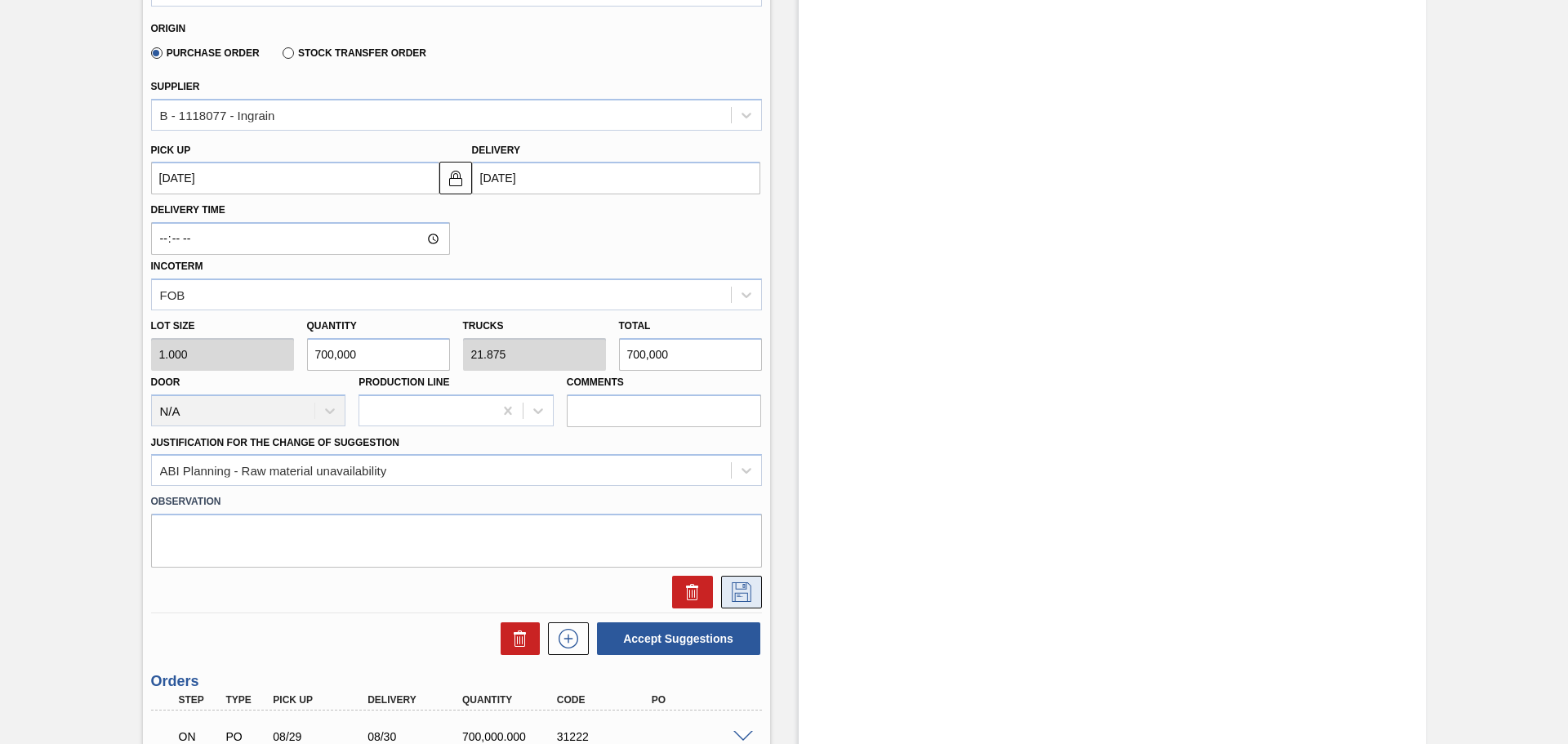
click at [741, 582] on icon at bounding box center [741, 592] width 26 height 20
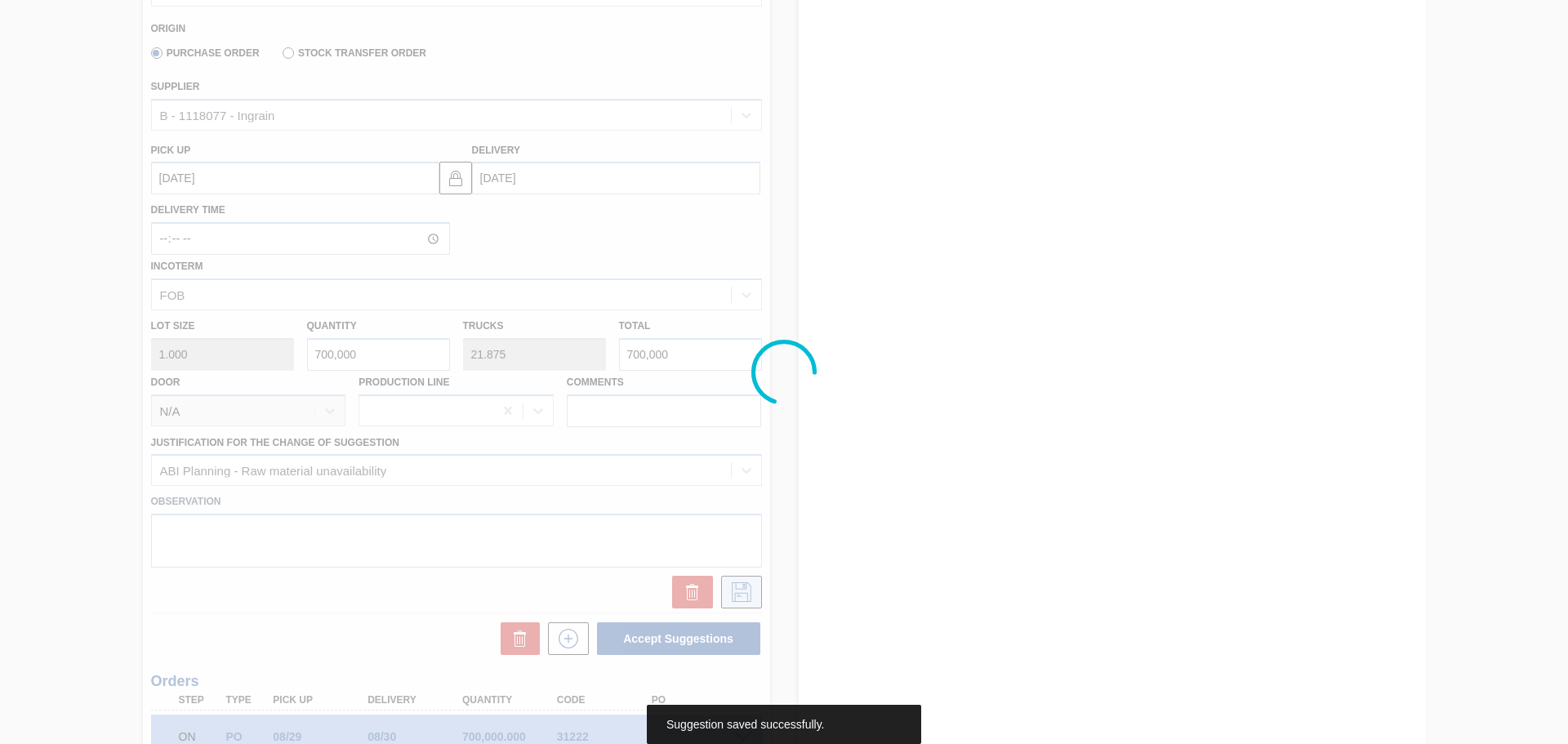
scroll to position [0, 0]
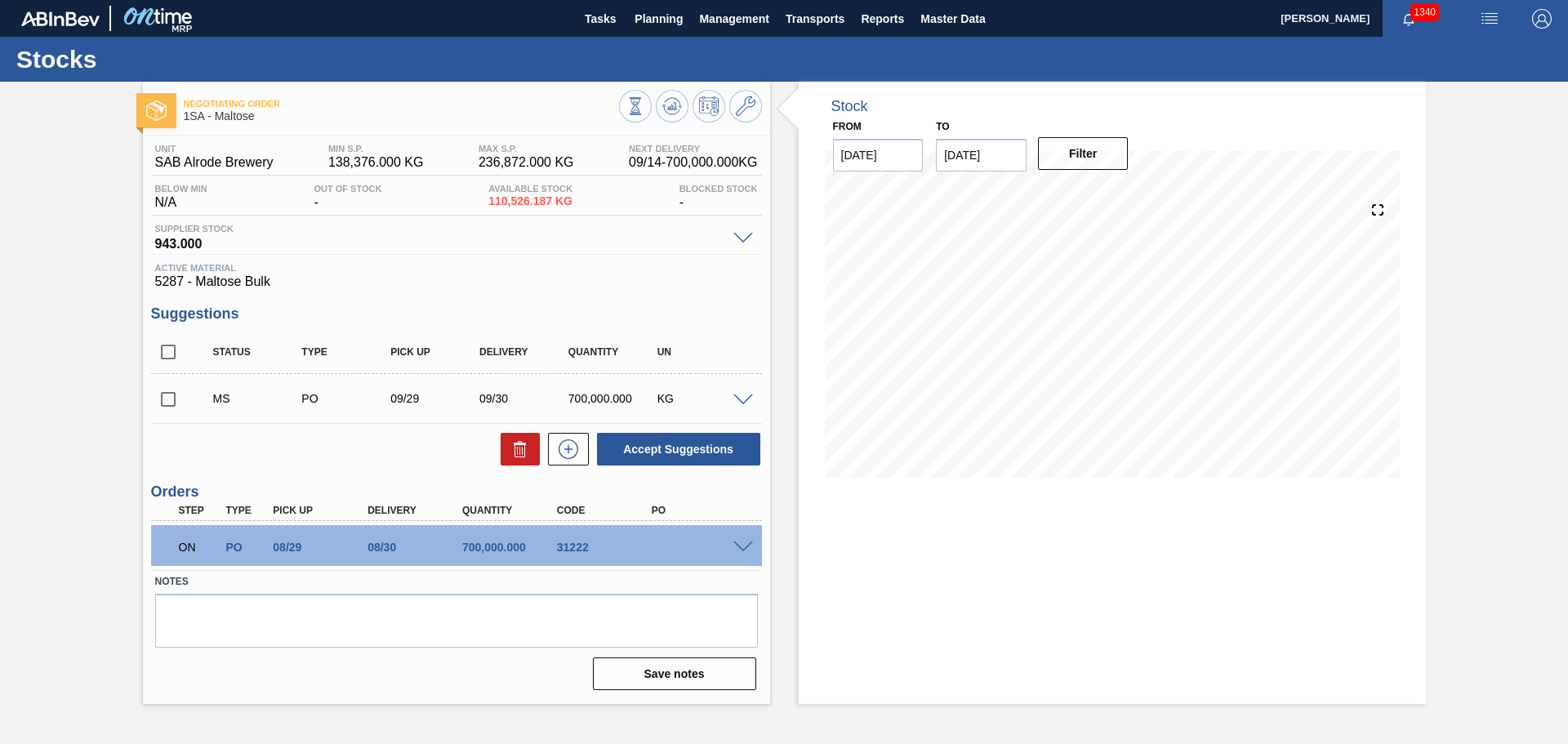
click at [169, 401] on input "checkbox" at bounding box center [169, 400] width 35 height 35
click at [709, 452] on button "Accept Suggestions" at bounding box center [678, 450] width 163 height 33
checkbox input "false"
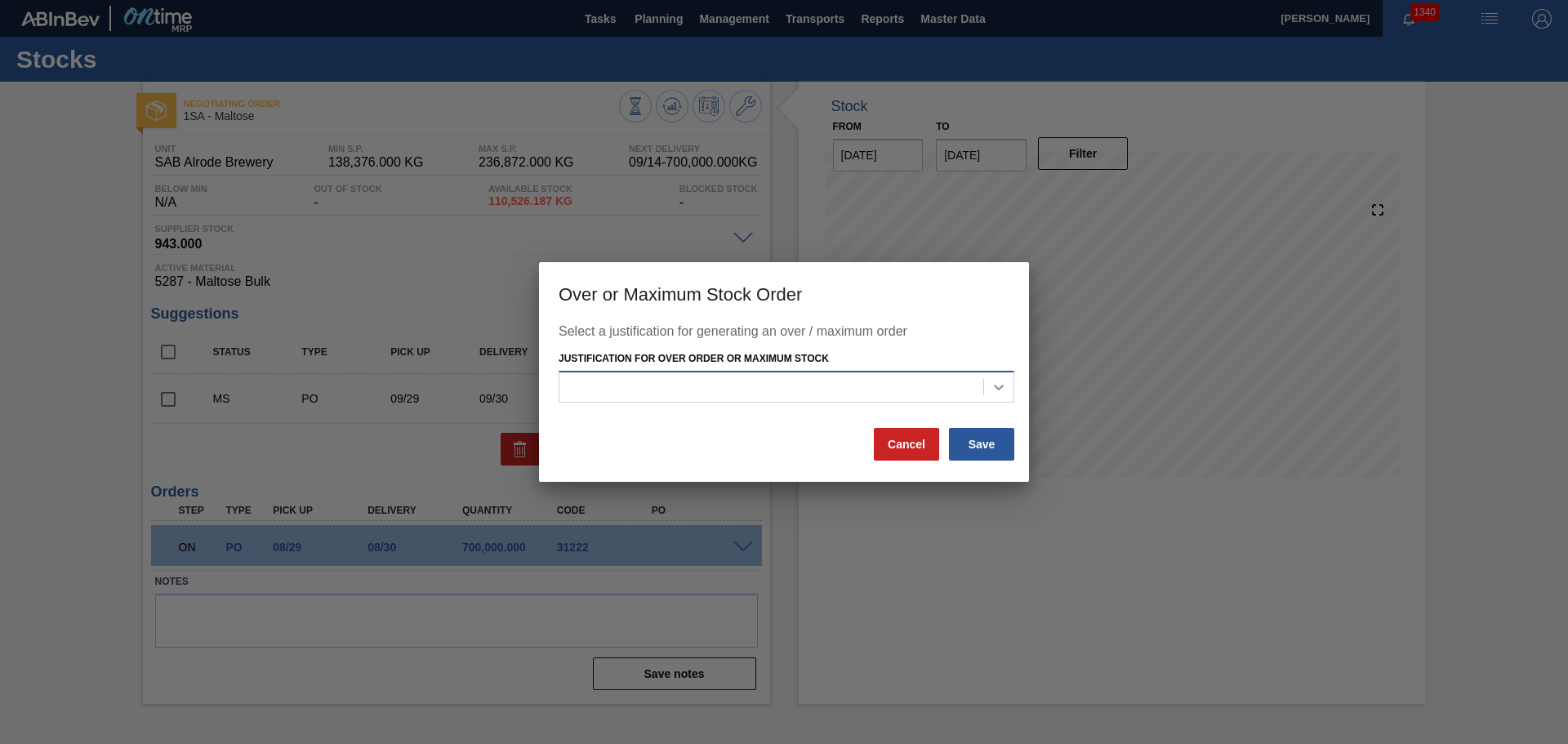
click at [996, 383] on icon at bounding box center [999, 387] width 16 height 16
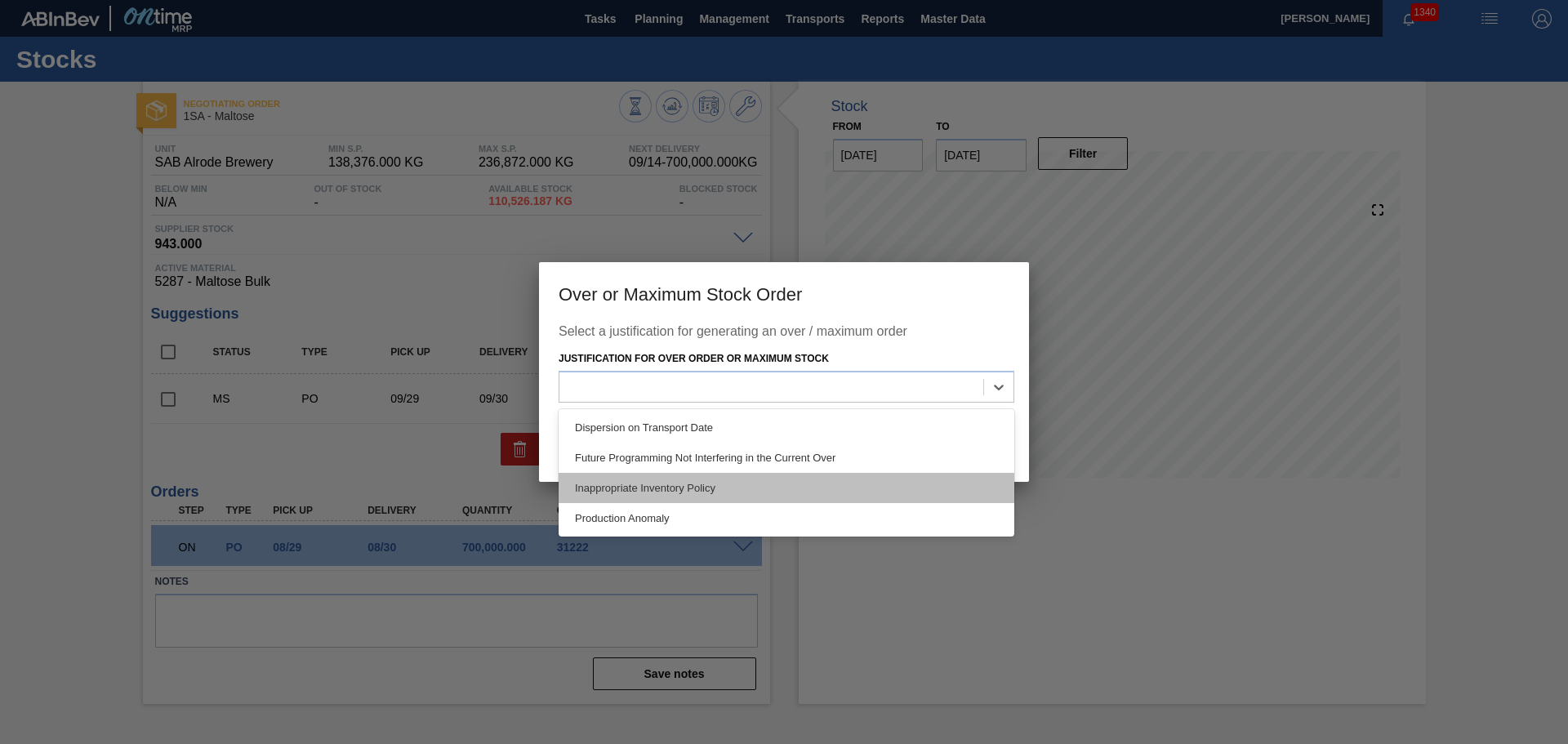
click at [648, 489] on div "Inappropriate Inventory Policy" at bounding box center [786, 488] width 456 height 30
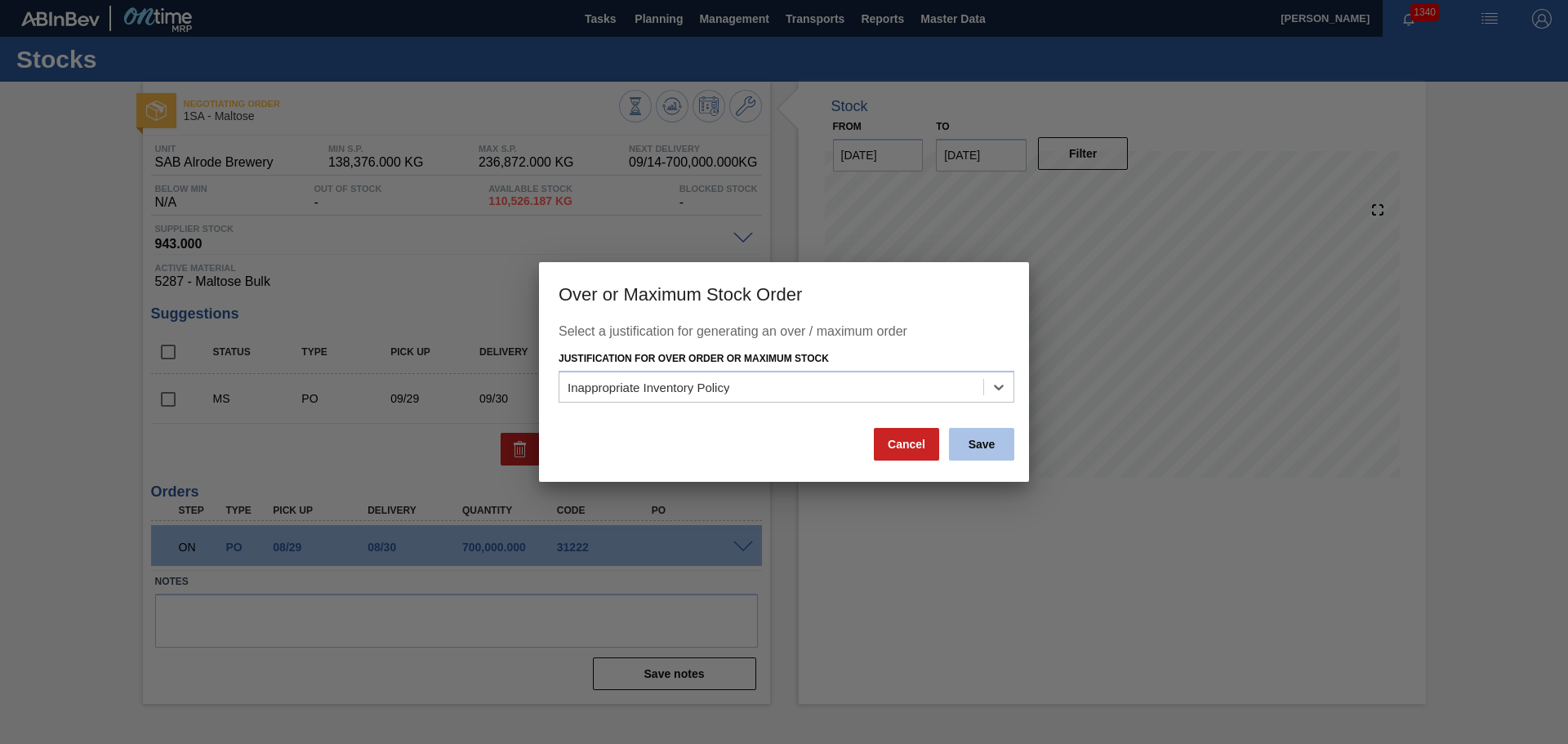
click at [990, 444] on button "Save" at bounding box center [982, 445] width 66 height 33
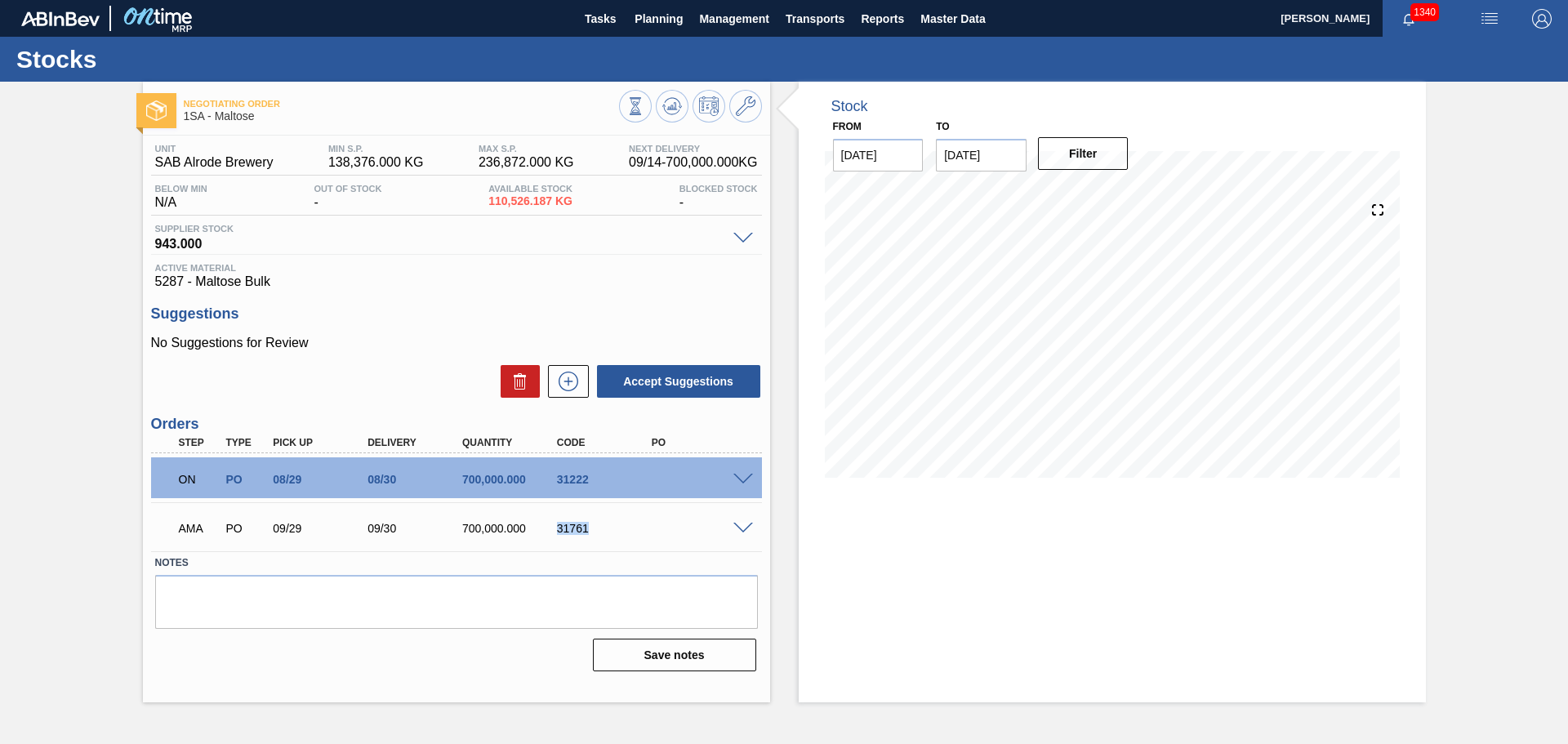
drag, startPoint x: 557, startPoint y: 529, endPoint x: 597, endPoint y: 532, distance: 40.1
click at [597, 532] on div "31761" at bounding box center [605, 529] width 106 height 13
copy div "31761"
